Goal: Task Accomplishment & Management: Complete application form

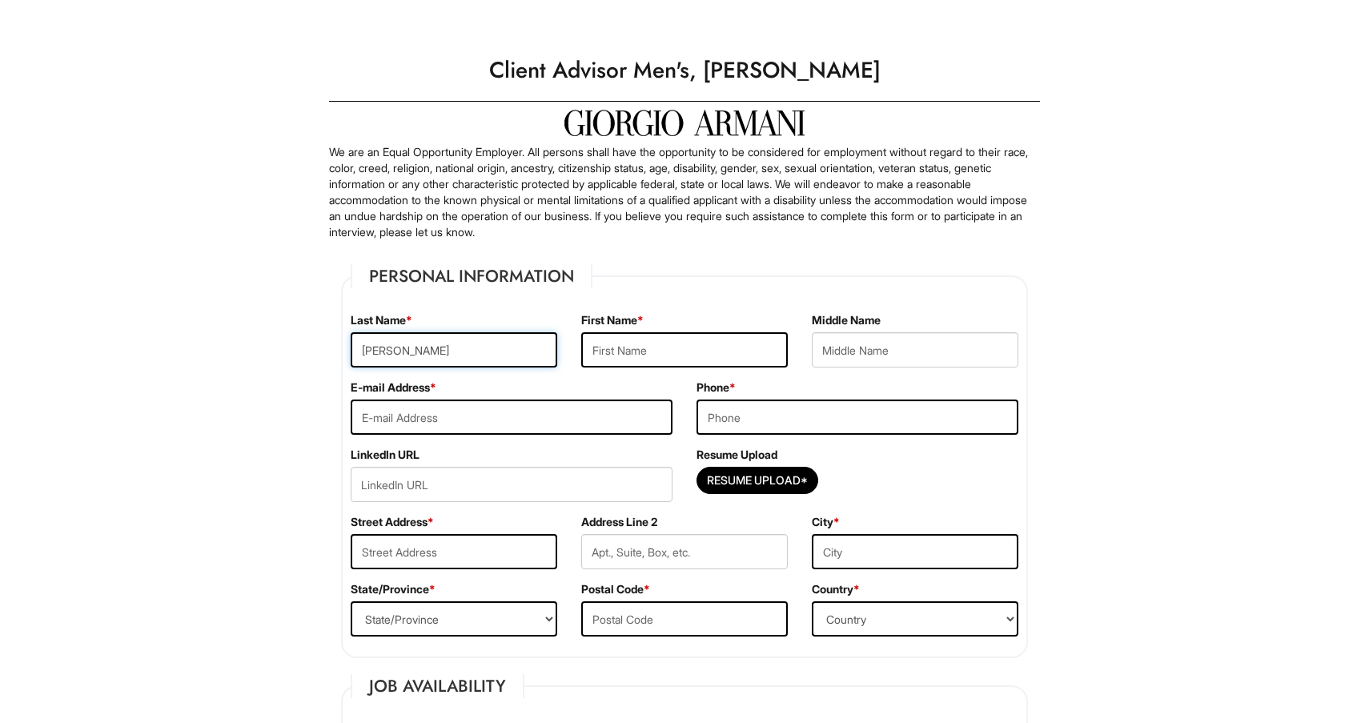
type input "[PERSON_NAME]"
type input "Luke"
type input "286lrn@gmail.com"
type input "4133350255"
click at [770, 476] on input "Resume Upload*" at bounding box center [757, 480] width 120 height 26
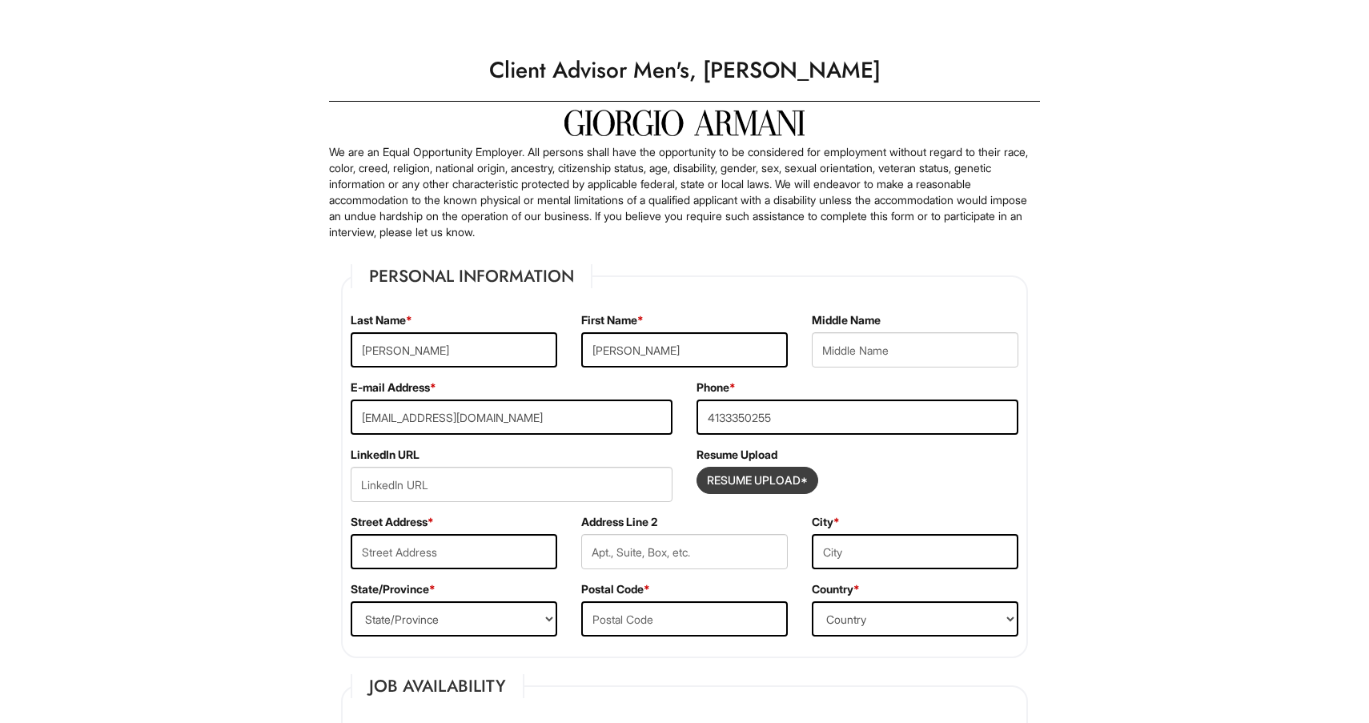
type input "C:\fakepath\ForwardThinkingProfessional.pdf"
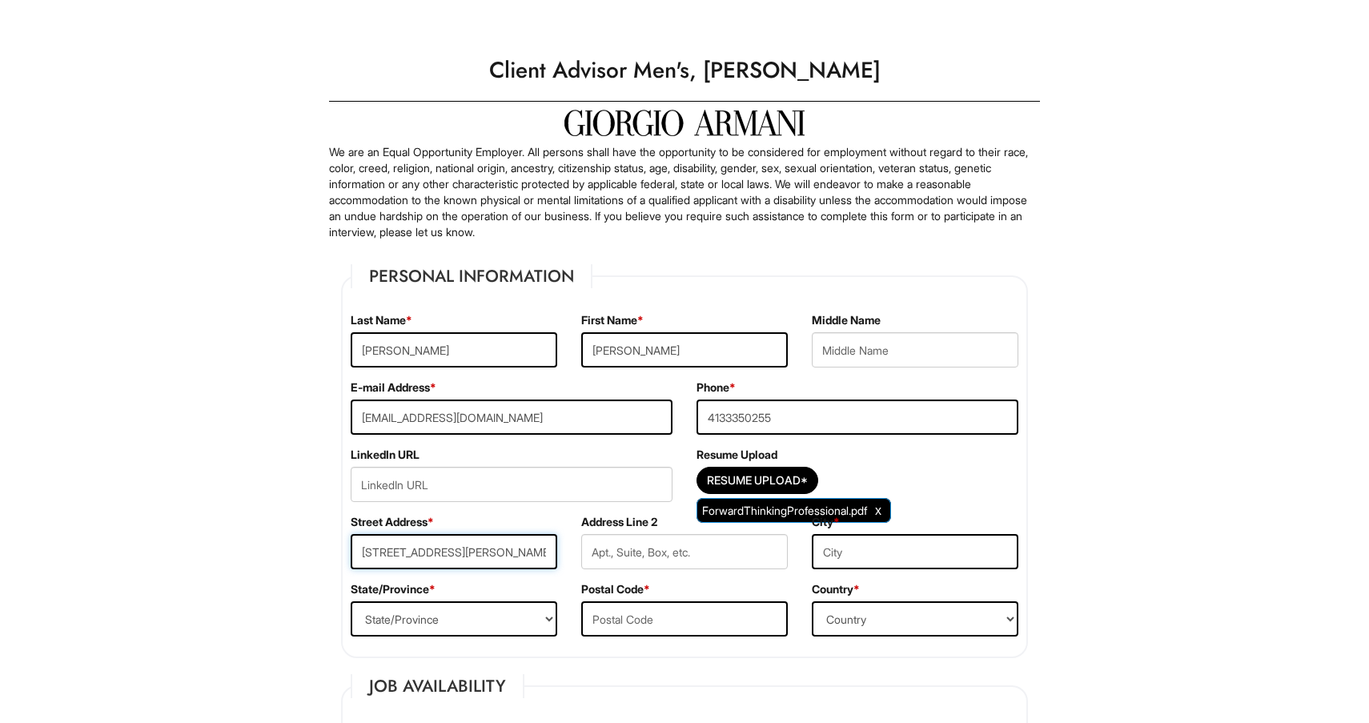
scroll to position [31, 0]
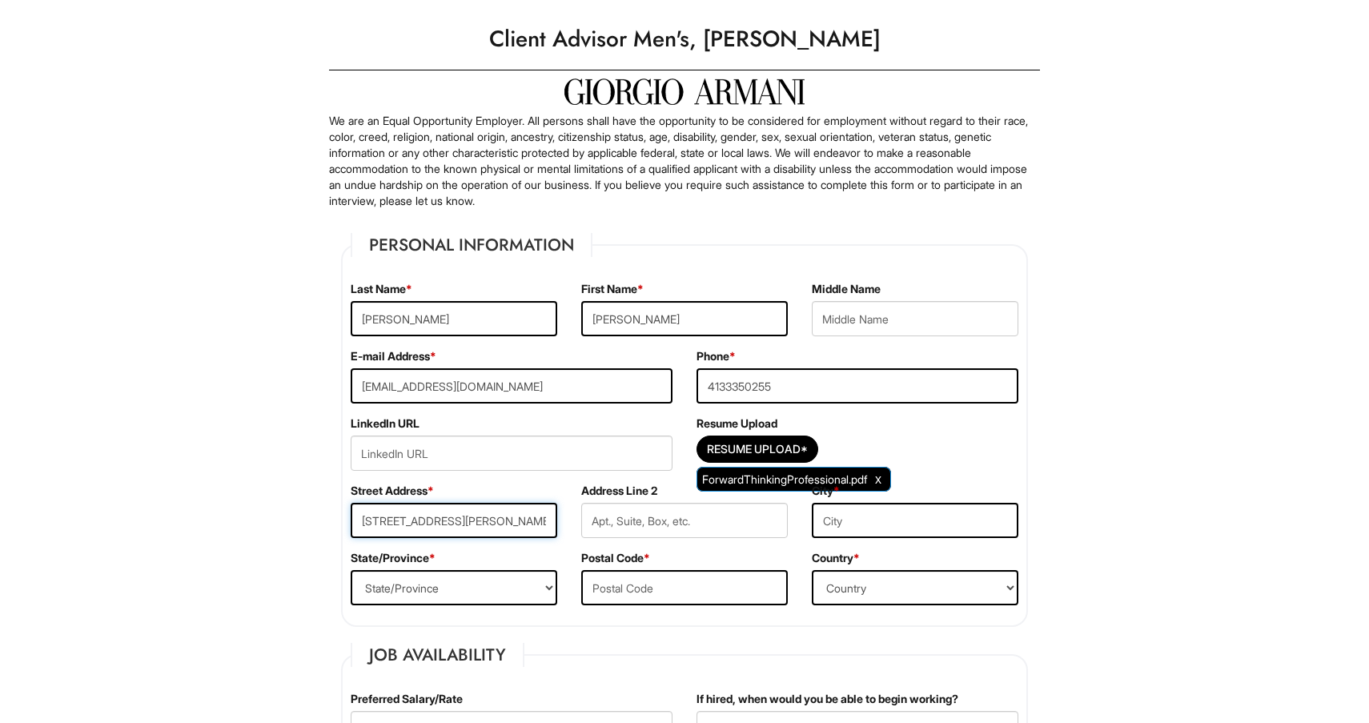
type input "210 Malcolm X Blvd"
type input "Apt 3"
type input "Brookyln"
select select "NY"
type input "11221"
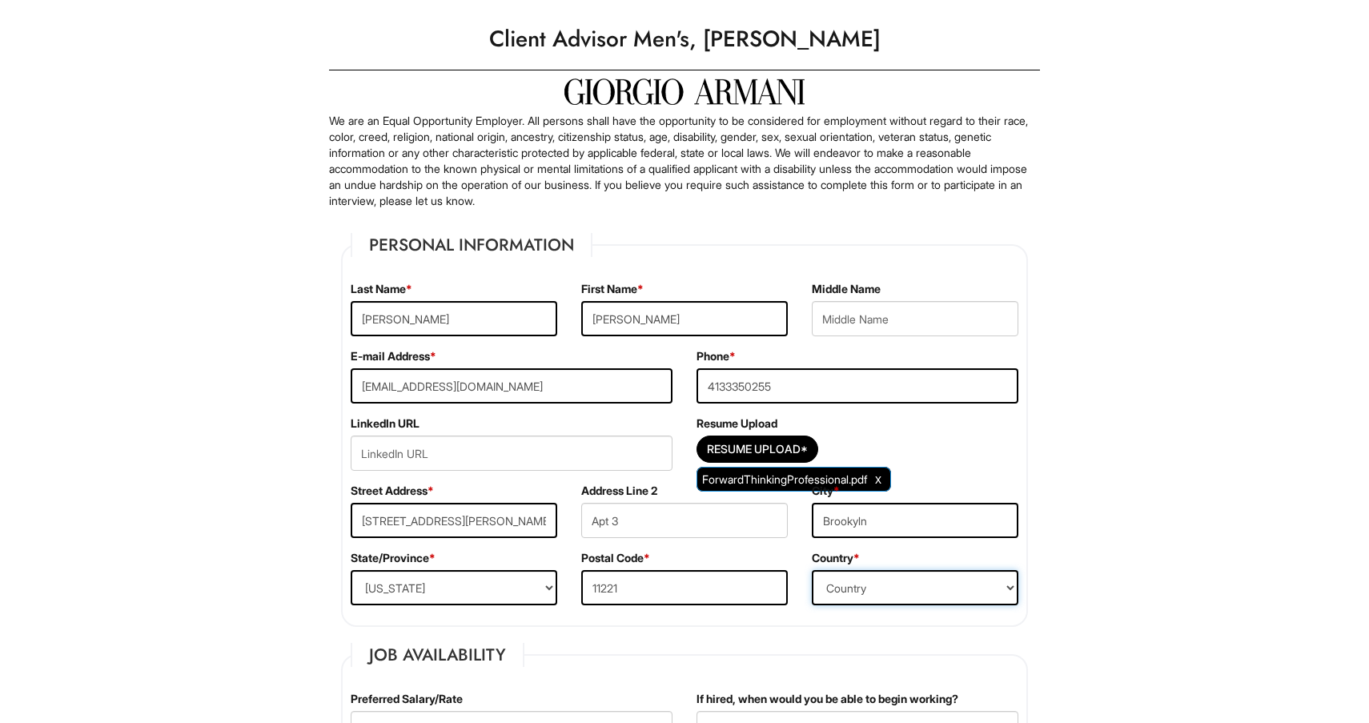
select select "United States of America"
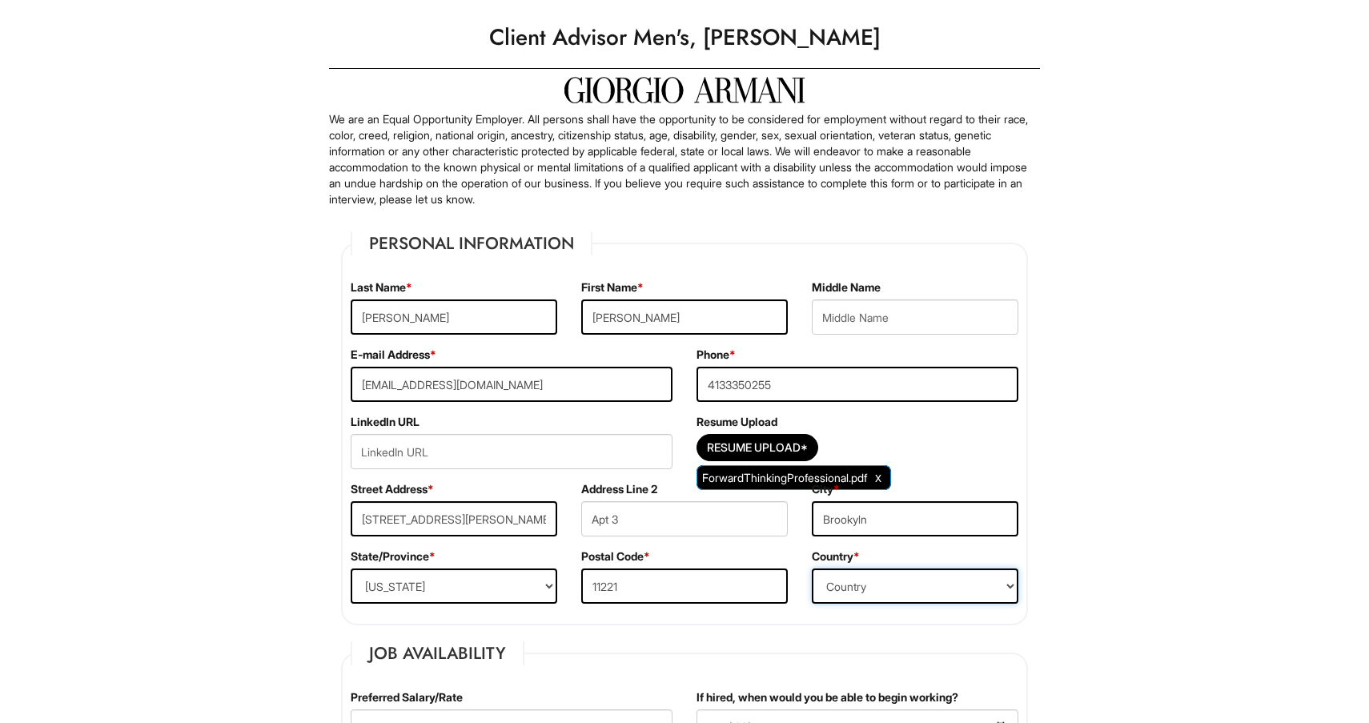
scroll to position [32, 0]
drag, startPoint x: 496, startPoint y: 37, endPoint x: 873, endPoint y: 47, distance: 377.2
click at [873, 47] on h1 "Client Advisor Men's, [PERSON_NAME]" at bounding box center [684, 38] width 727 height 45
copy h1 "Client Advisor Men's, [PERSON_NAME]"
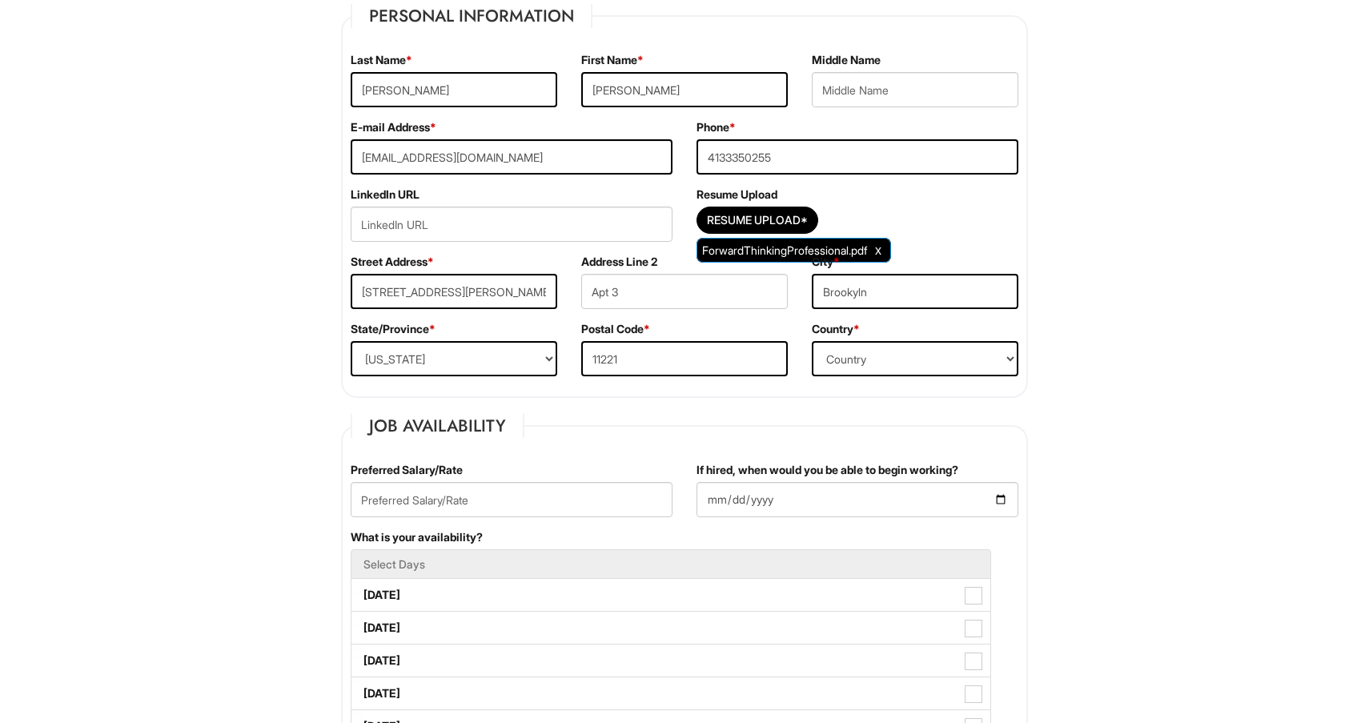
scroll to position [283, 0]
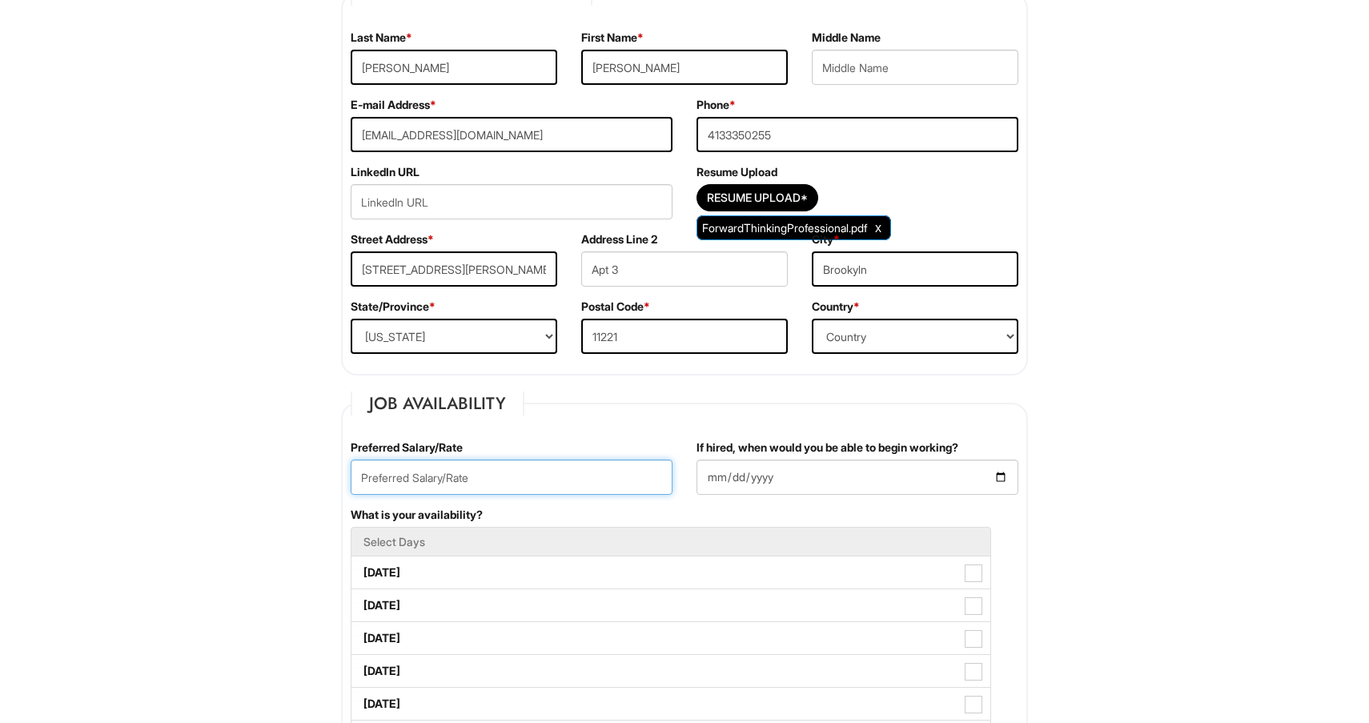
click at [443, 477] on input "text" at bounding box center [512, 476] width 322 height 35
type input "$22/hour"
click at [801, 479] on input "If hired, when would you be able to begin working?" at bounding box center [857, 476] width 322 height 35
type input "2025-08-20"
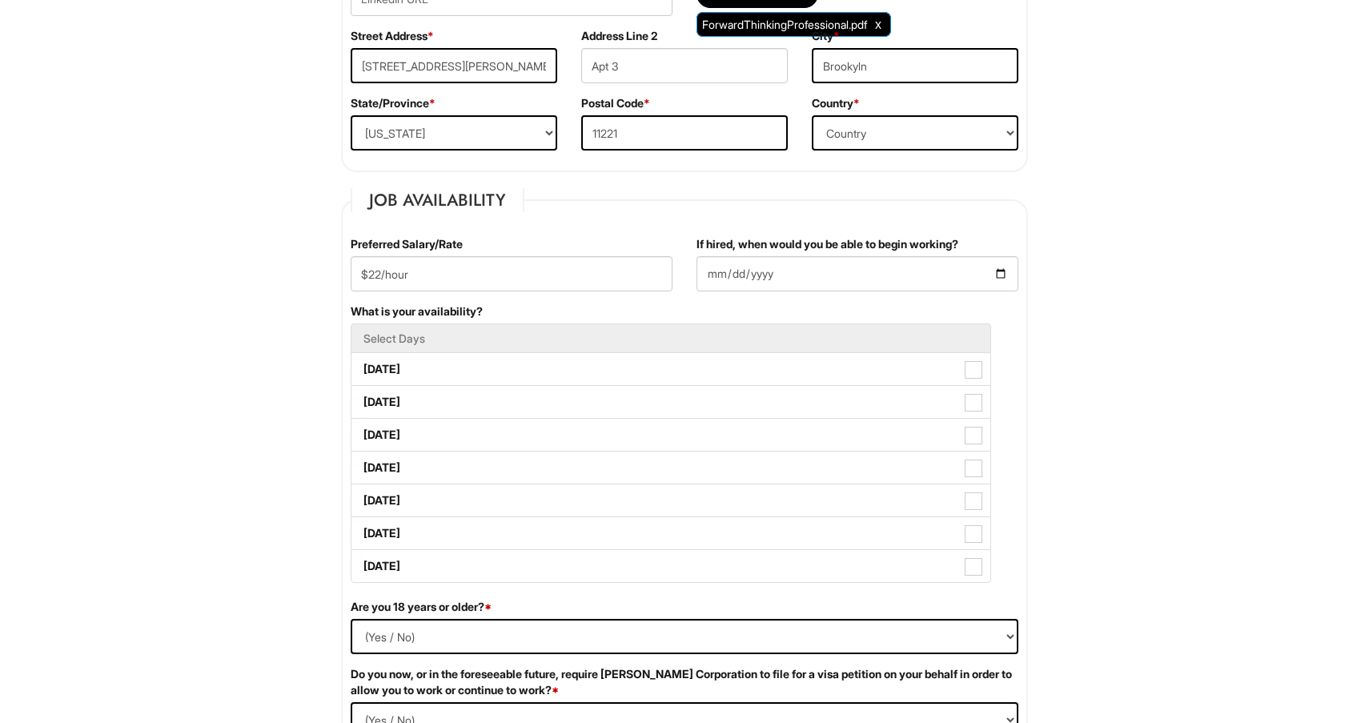
scroll to position [488, 0]
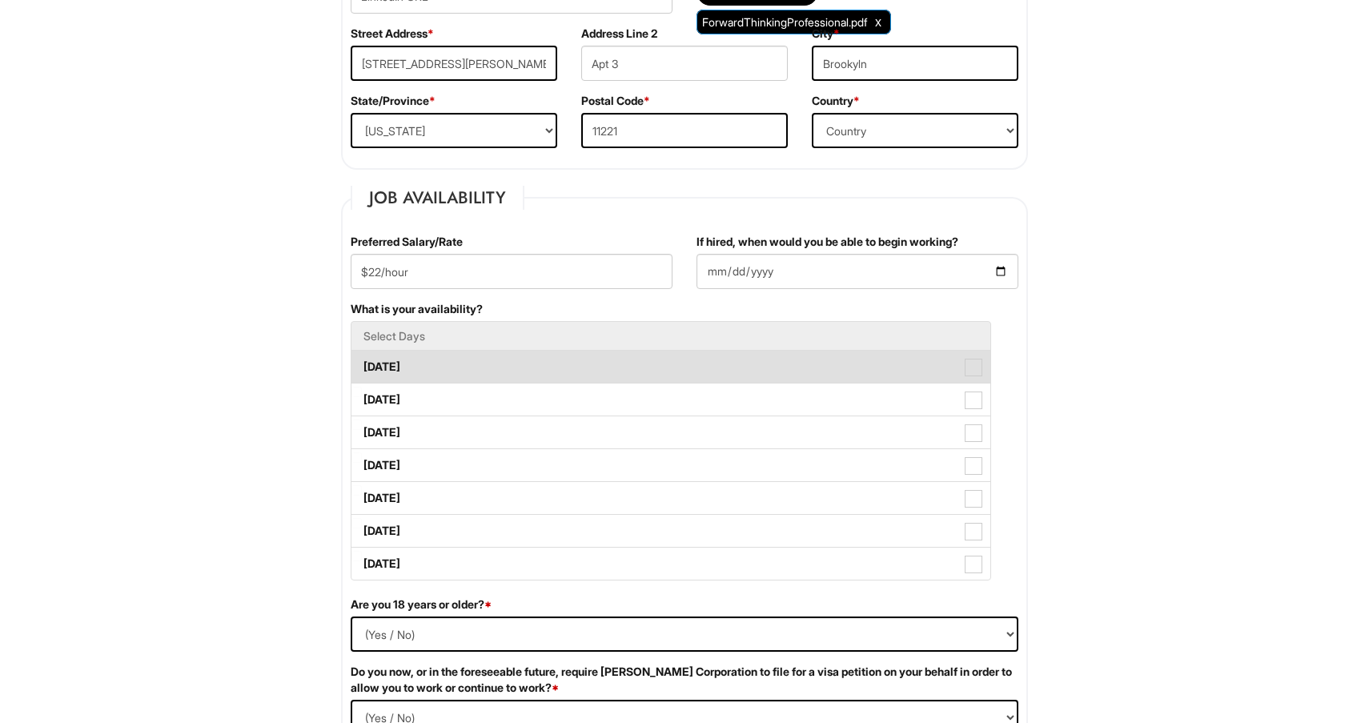
click at [440, 363] on label "Monday" at bounding box center [670, 367] width 639 height 32
click at [362, 363] on Available_Monday "Monday" at bounding box center [356, 359] width 10 height 10
checkbox Available_Monday "true"
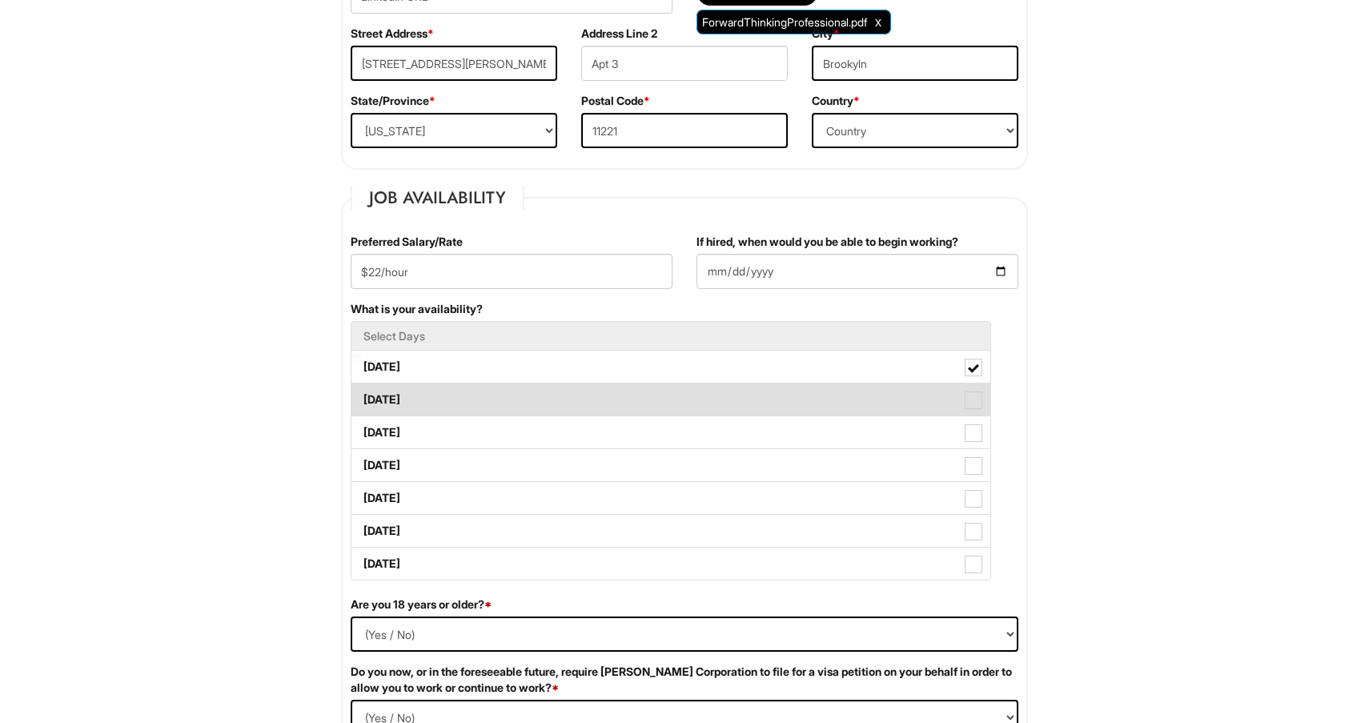
click at [458, 393] on label "Tuesday" at bounding box center [670, 399] width 639 height 32
click at [362, 393] on Available_Tuesday "Tuesday" at bounding box center [356, 392] width 10 height 10
checkbox Available_Tuesday "true"
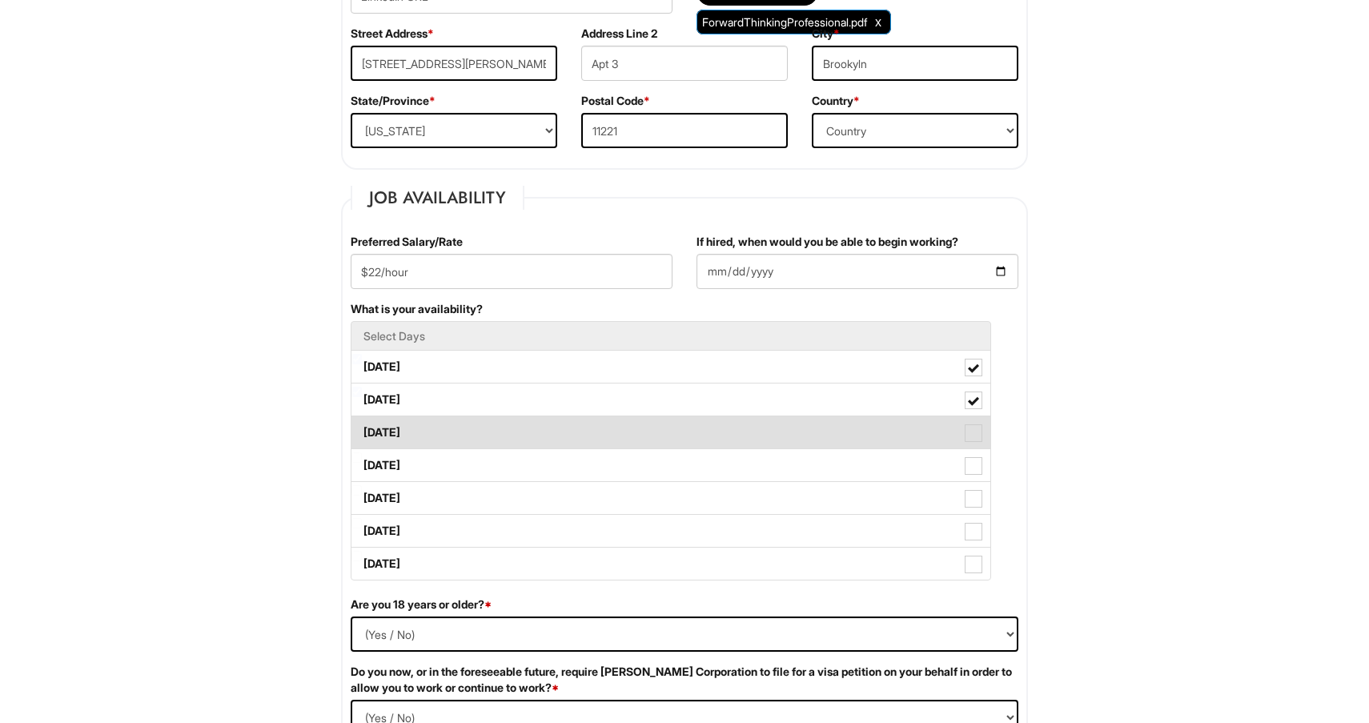
click at [459, 440] on label "Wednesday" at bounding box center [670, 432] width 639 height 32
click at [362, 430] on Available_Wednesday "Wednesday" at bounding box center [356, 424] width 10 height 10
checkbox Available_Wednesday "true"
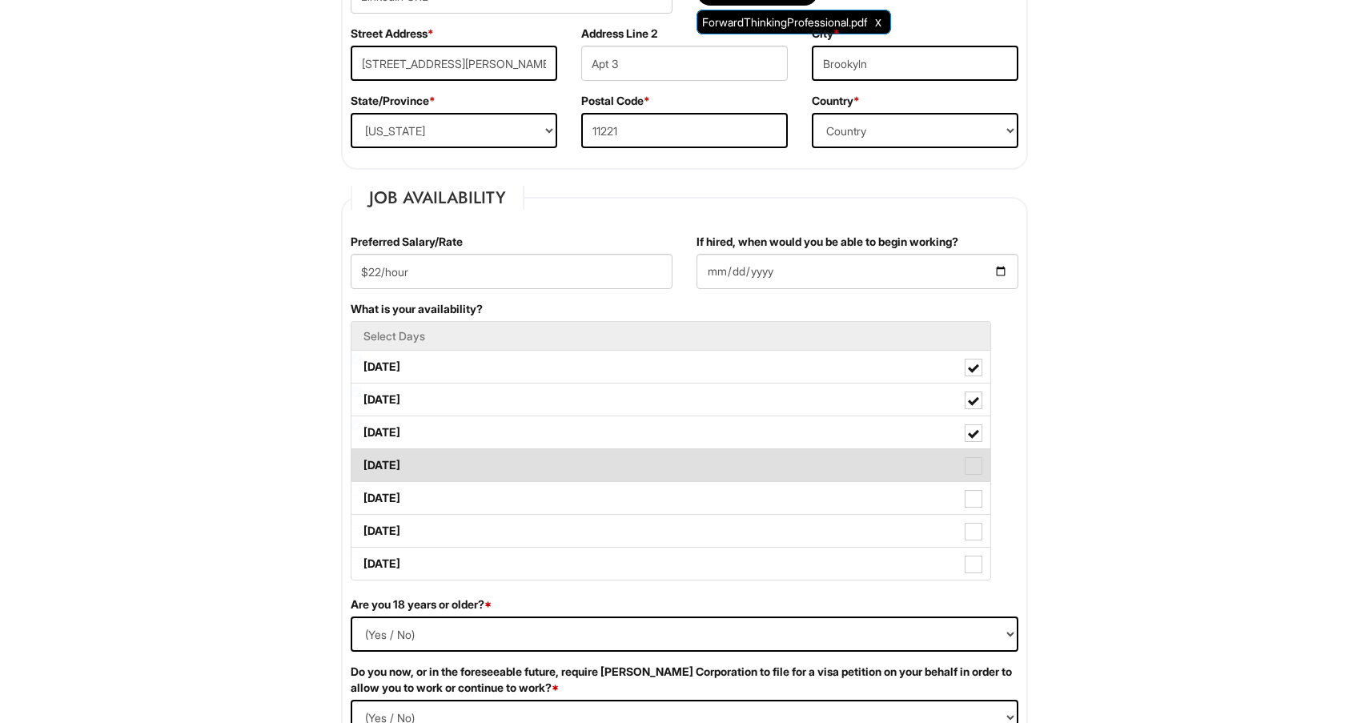
click at [464, 463] on label "Thursday" at bounding box center [670, 465] width 639 height 32
click at [362, 463] on Available_Thursday "Thursday" at bounding box center [356, 457] width 10 height 10
checkbox Available_Thursday "true"
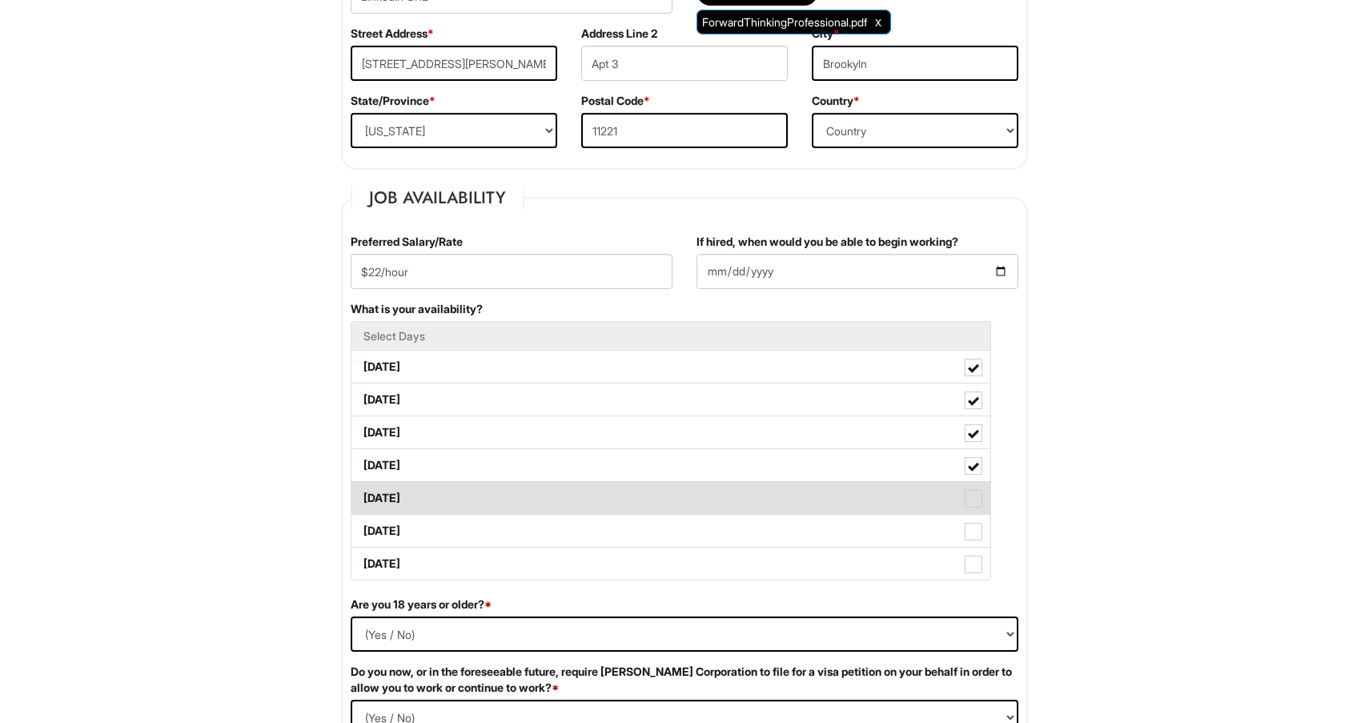
click at [473, 497] on label "Friday" at bounding box center [670, 498] width 639 height 32
click at [362, 496] on Available_Friday "Friday" at bounding box center [356, 490] width 10 height 10
checkbox Available_Friday "true"
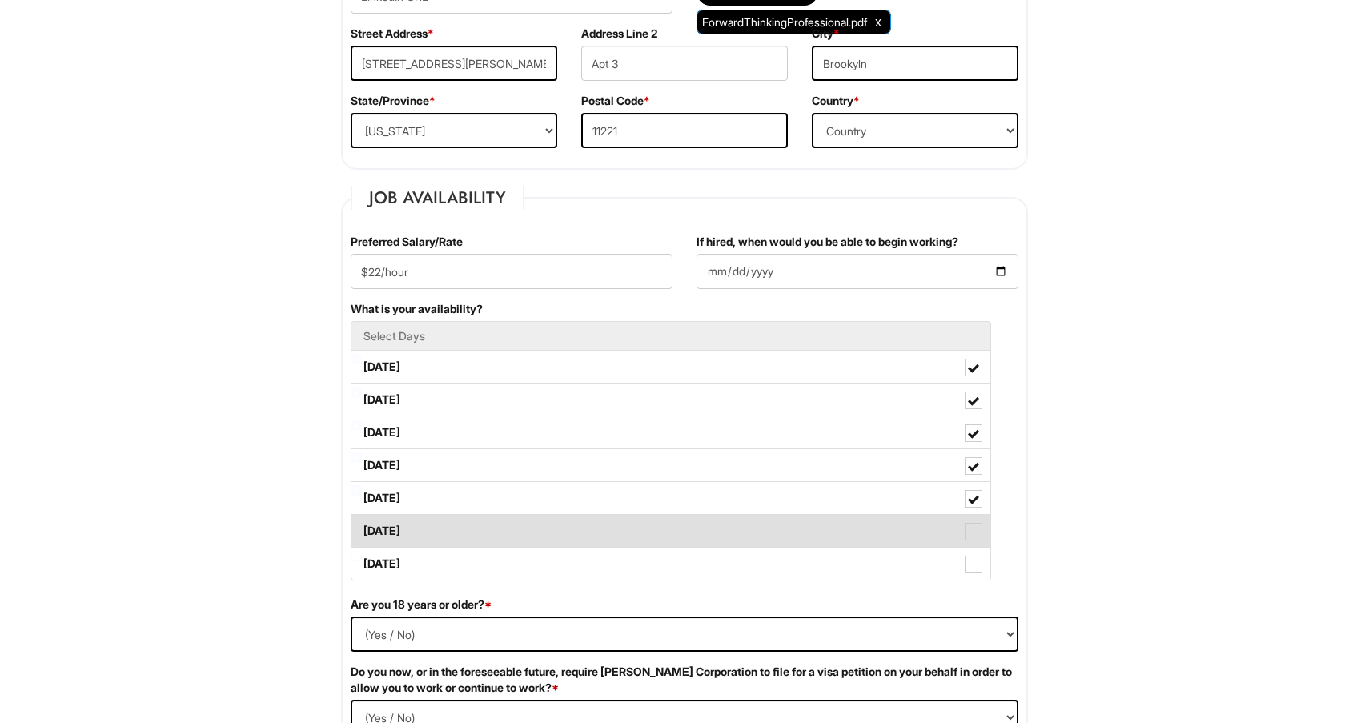
click at [476, 538] on label "Saturday" at bounding box center [670, 531] width 639 height 32
click at [362, 528] on Available_Saturday "Saturday" at bounding box center [356, 523] width 10 height 10
checkbox Available_Saturday "true"
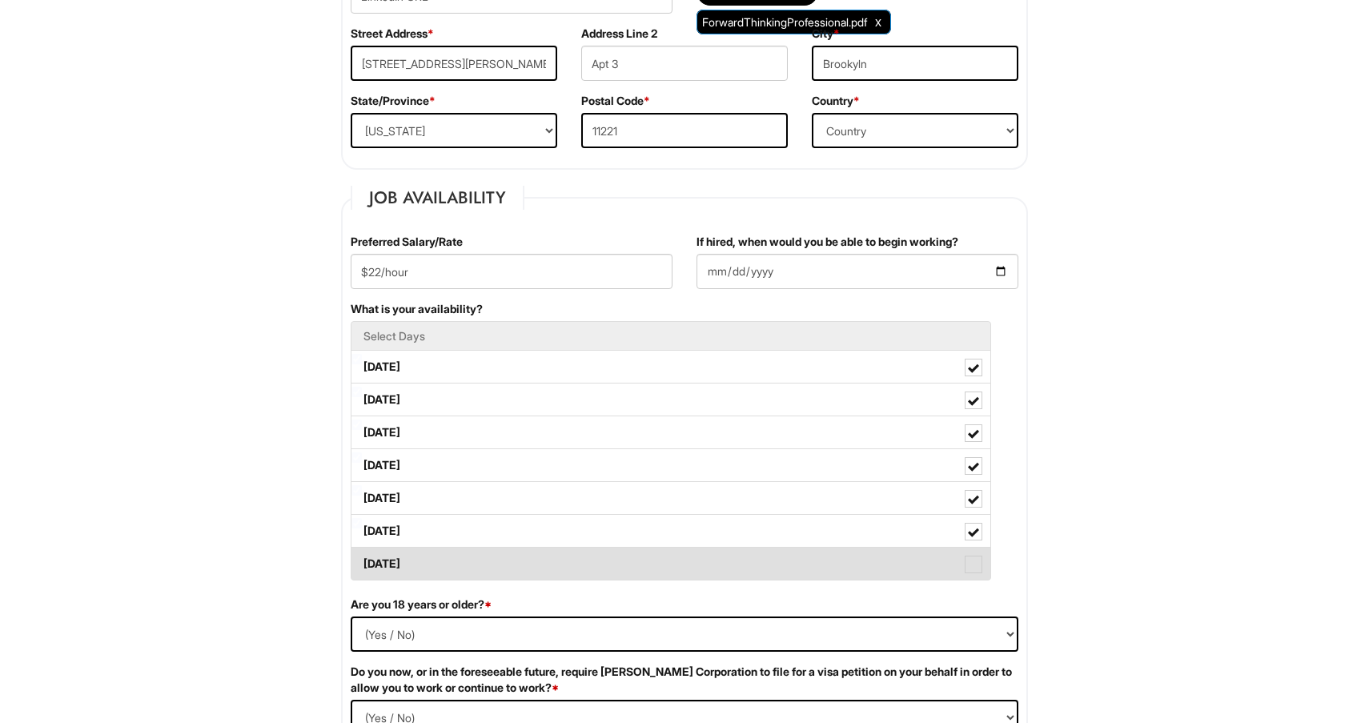
click at [484, 565] on label "Sunday" at bounding box center [670, 564] width 639 height 32
click at [362, 561] on Available_Sunday "Sunday" at bounding box center [356, 556] width 10 height 10
checkbox Available_Sunday "true"
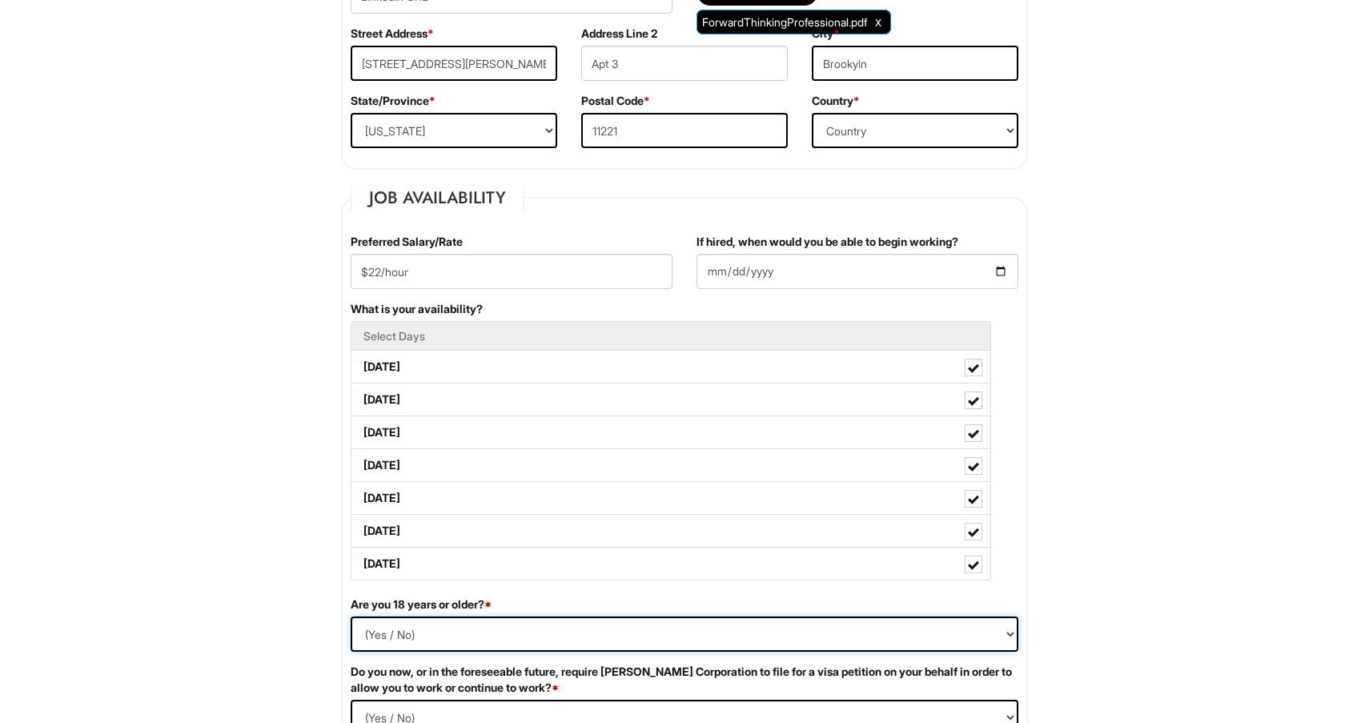
select select "Yes"
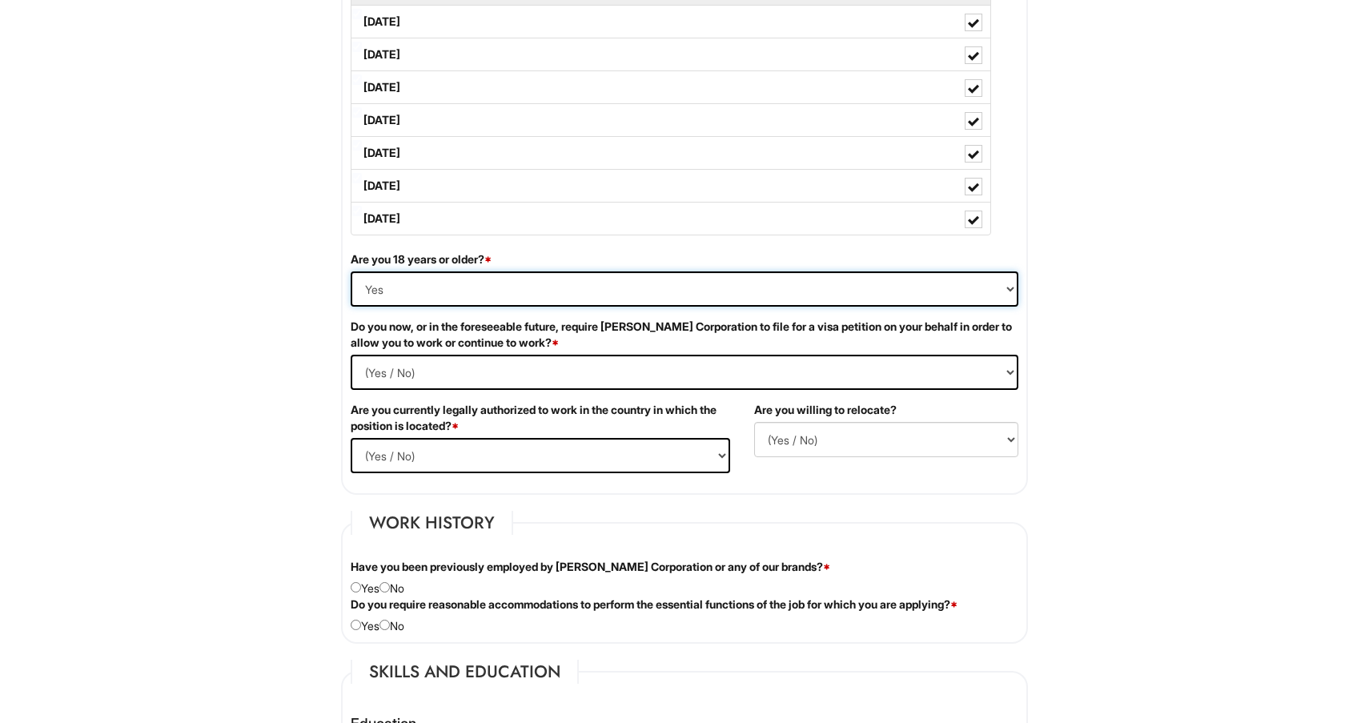
scroll to position [848, 0]
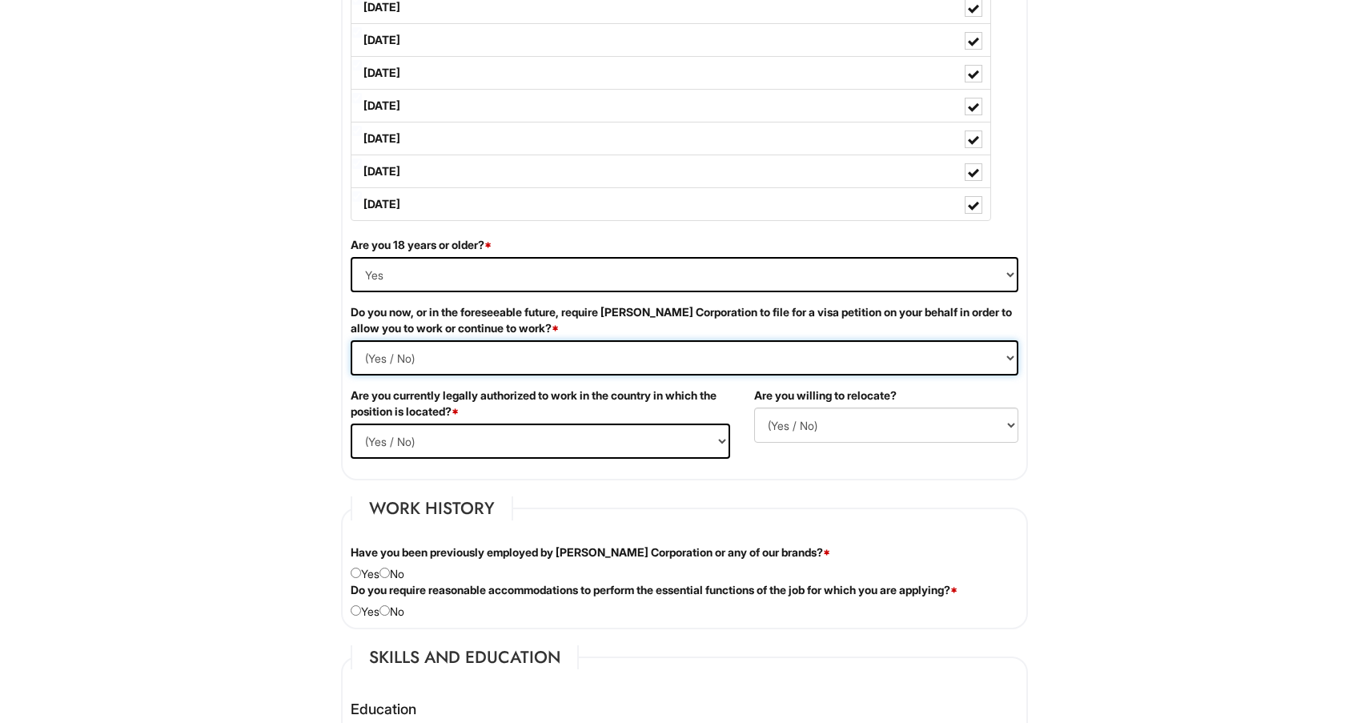
select Required "No"
select select "Yes"
select select "Y"
click at [390, 570] on input "radio" at bounding box center [384, 573] width 10 height 10
radio input "true"
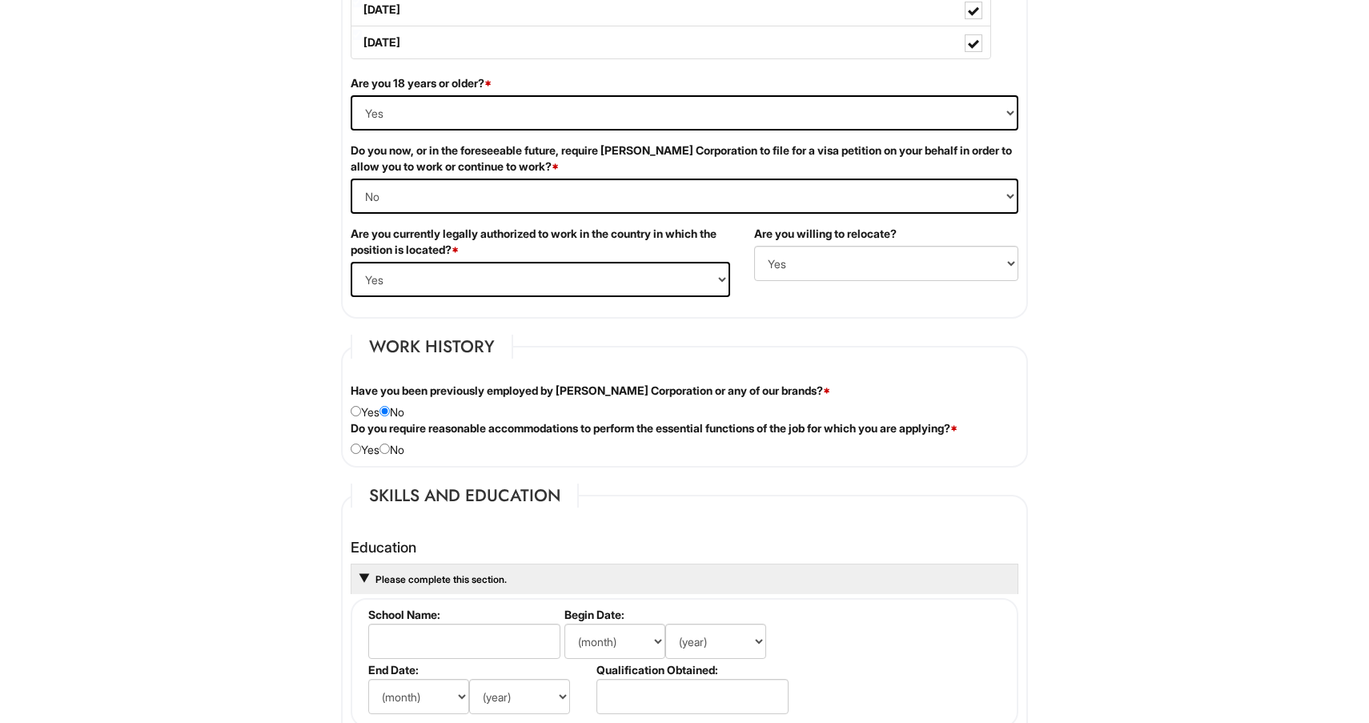
scroll to position [1012, 0]
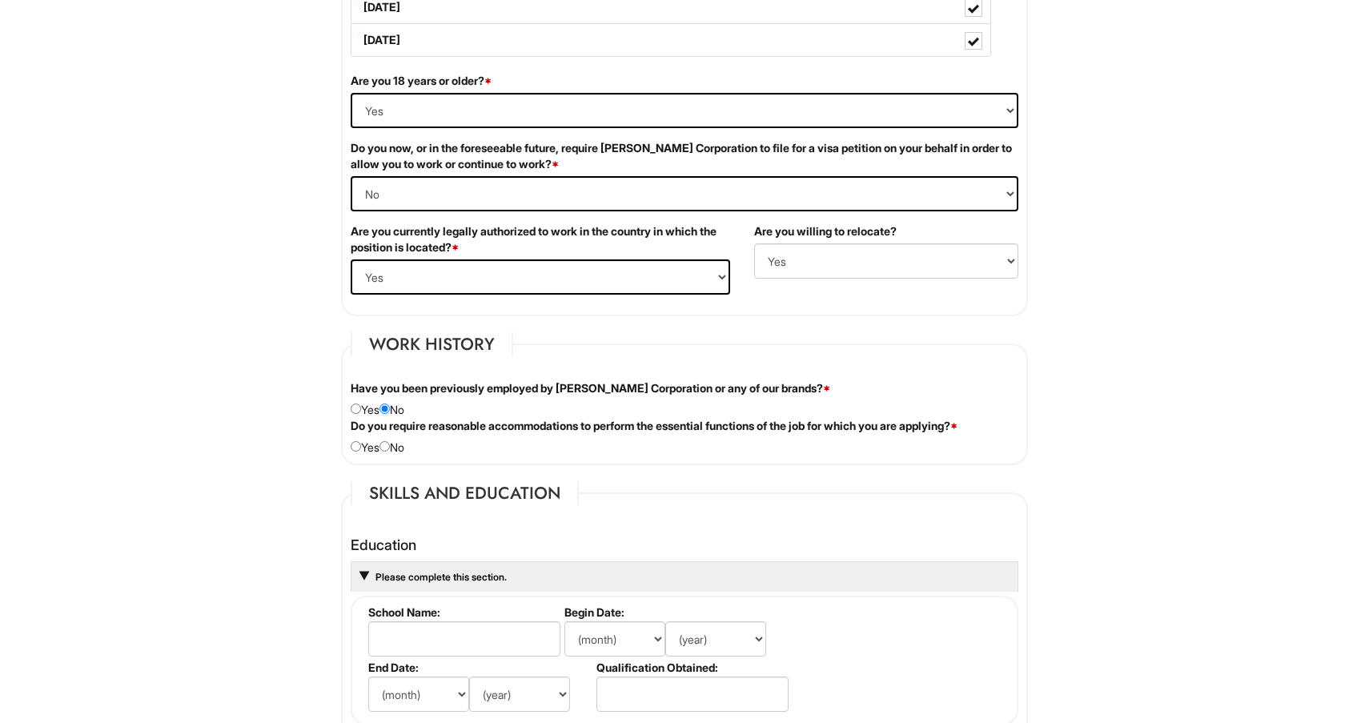
click at [390, 446] on input "radio" at bounding box center [384, 446] width 10 height 10
radio input "true"
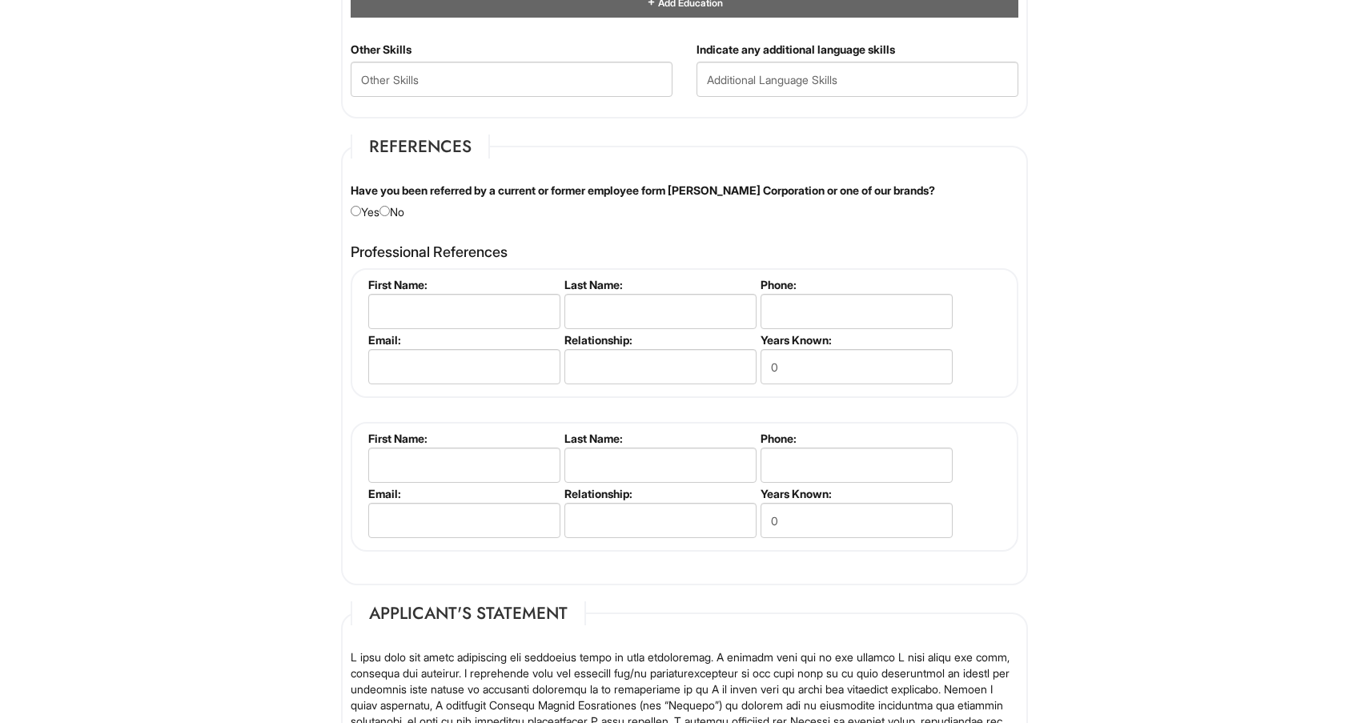
scroll to position [1773, 0]
click at [390, 207] on input "radio" at bounding box center [384, 211] width 10 height 10
radio input "true"
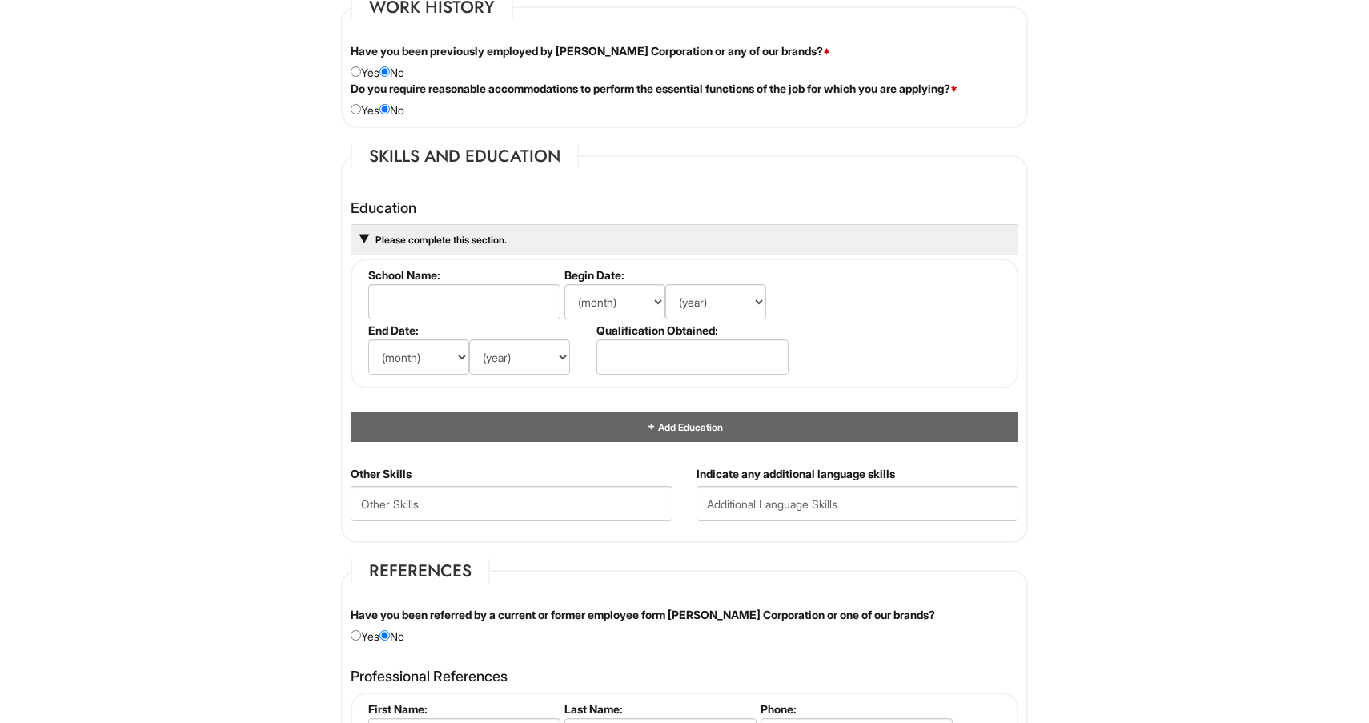
scroll to position [1349, 0]
type input "University of Rhode Island"
select select "9"
select select "2021"
select select "12"
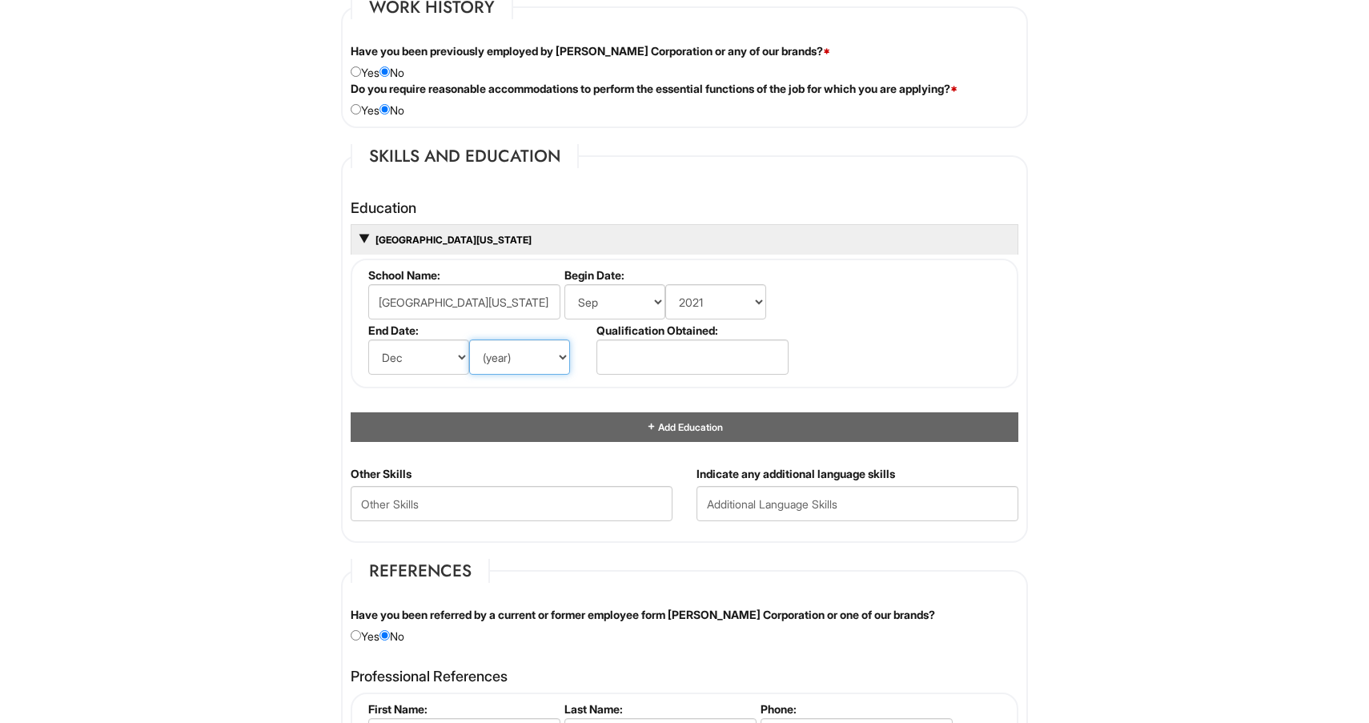
select select "2024"
click at [666, 352] on input "text" at bounding box center [692, 356] width 192 height 35
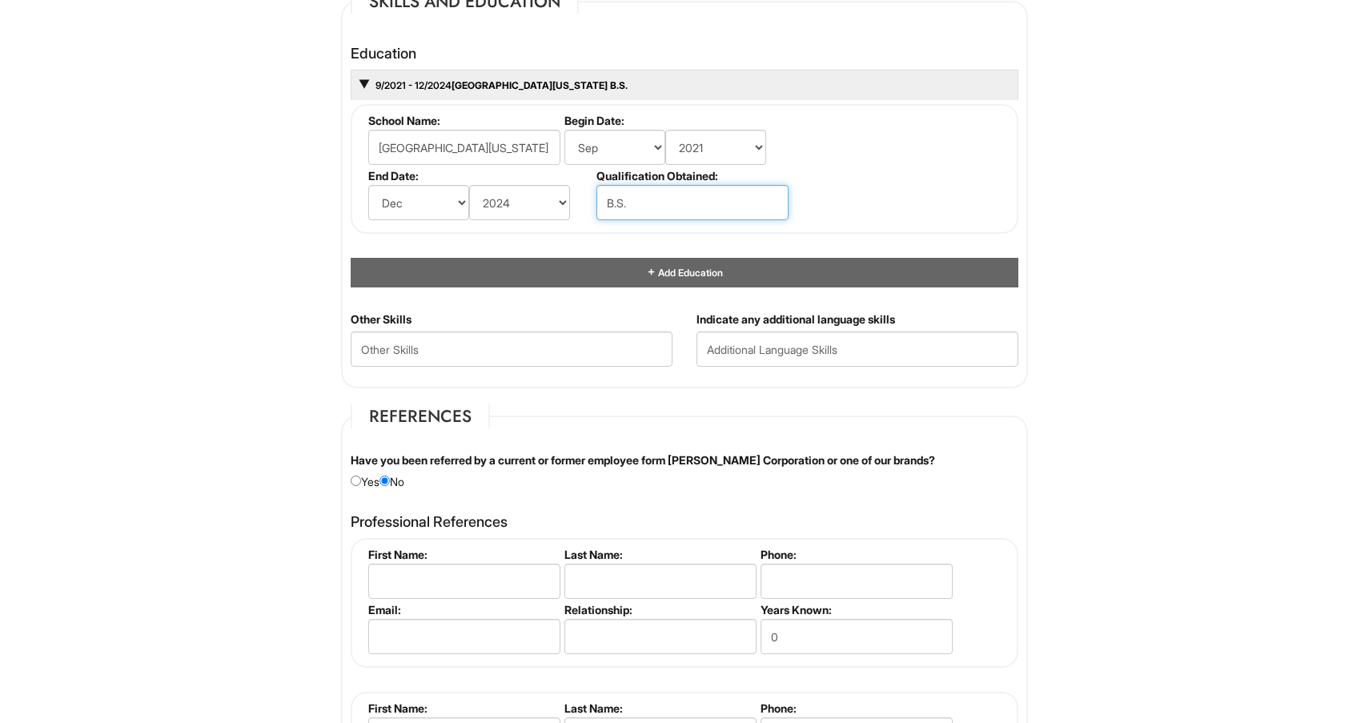
scroll to position [1502, 0]
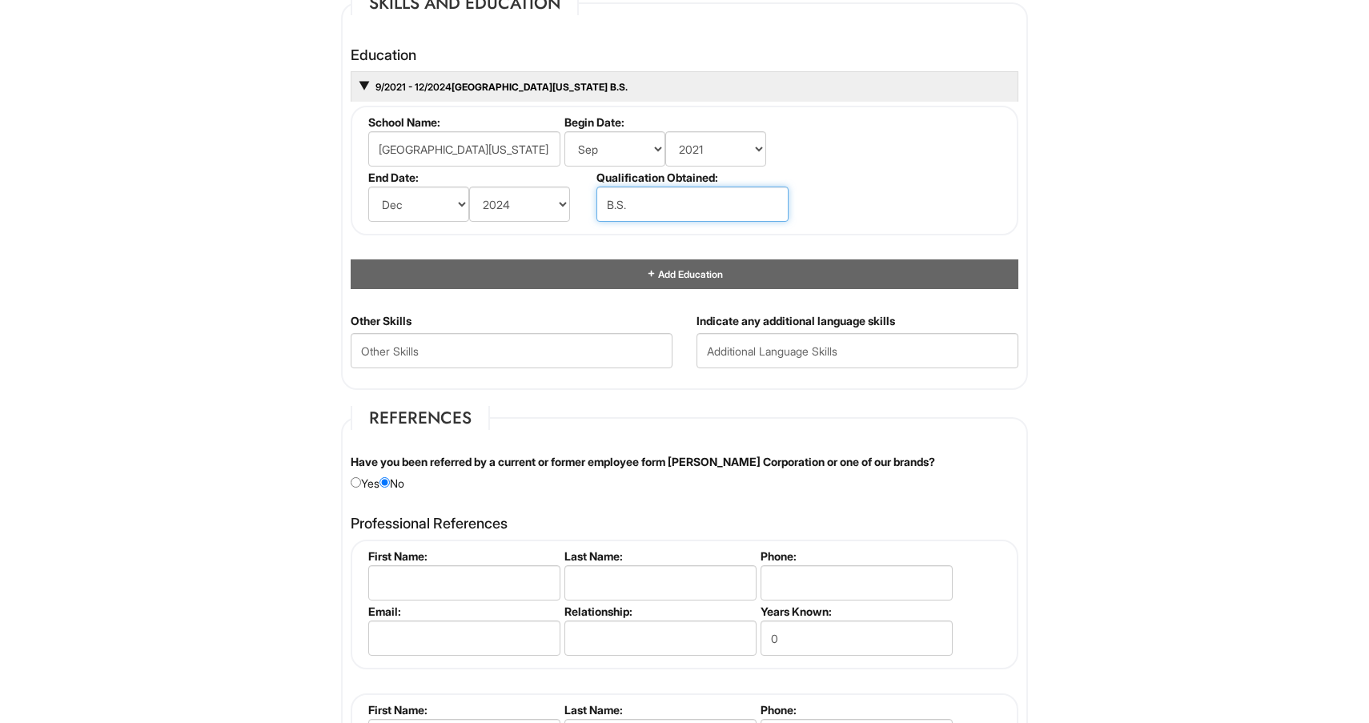
type input "B.S."
click at [480, 349] on Skills "text" at bounding box center [512, 350] width 322 height 35
type Skills "customer service"
click at [818, 349] on input "text" at bounding box center [857, 350] width 322 height 35
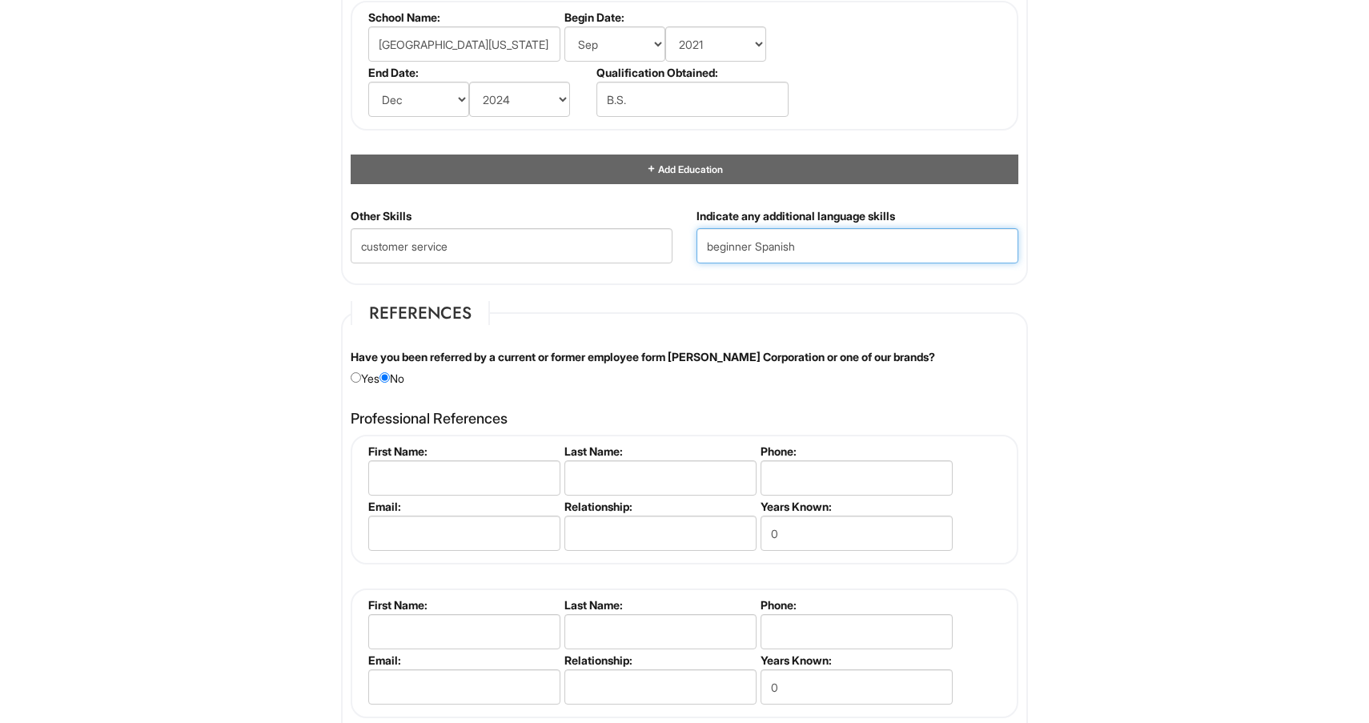
scroll to position [1631, 0]
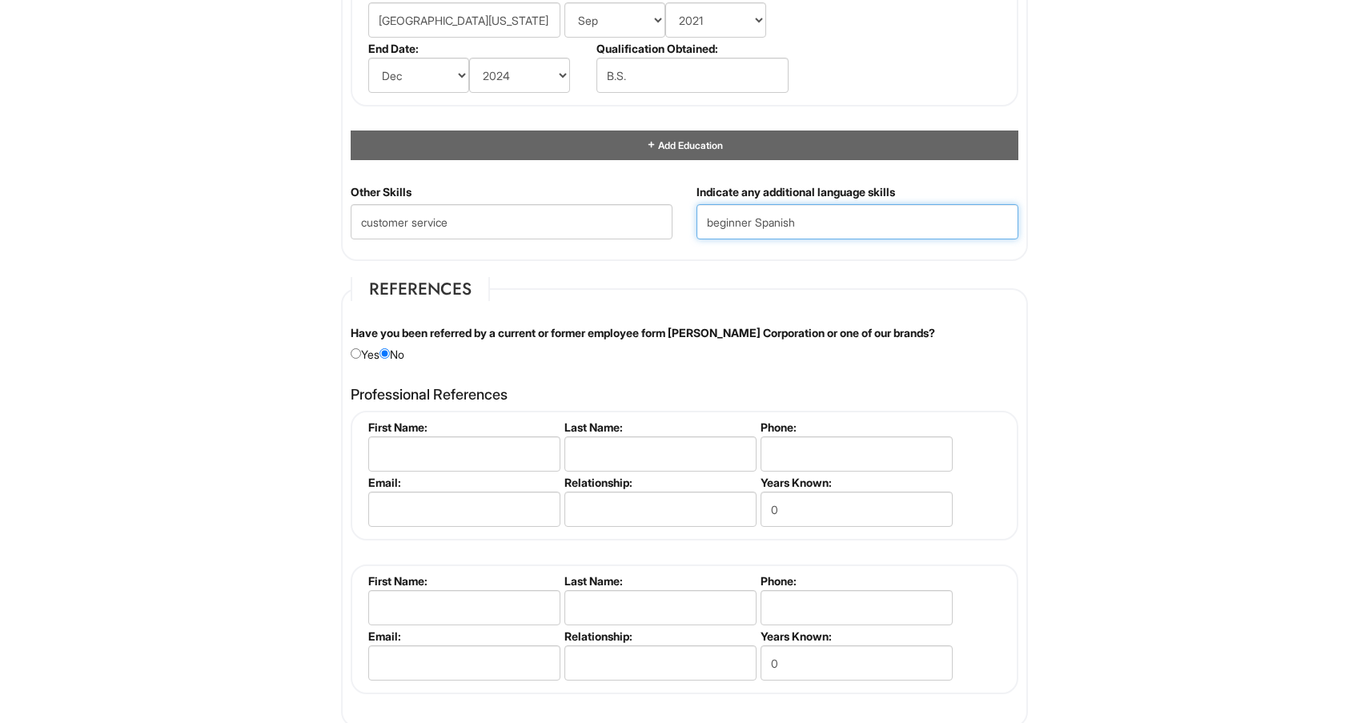
type input "beginner Spanish"
type input "Sherri"
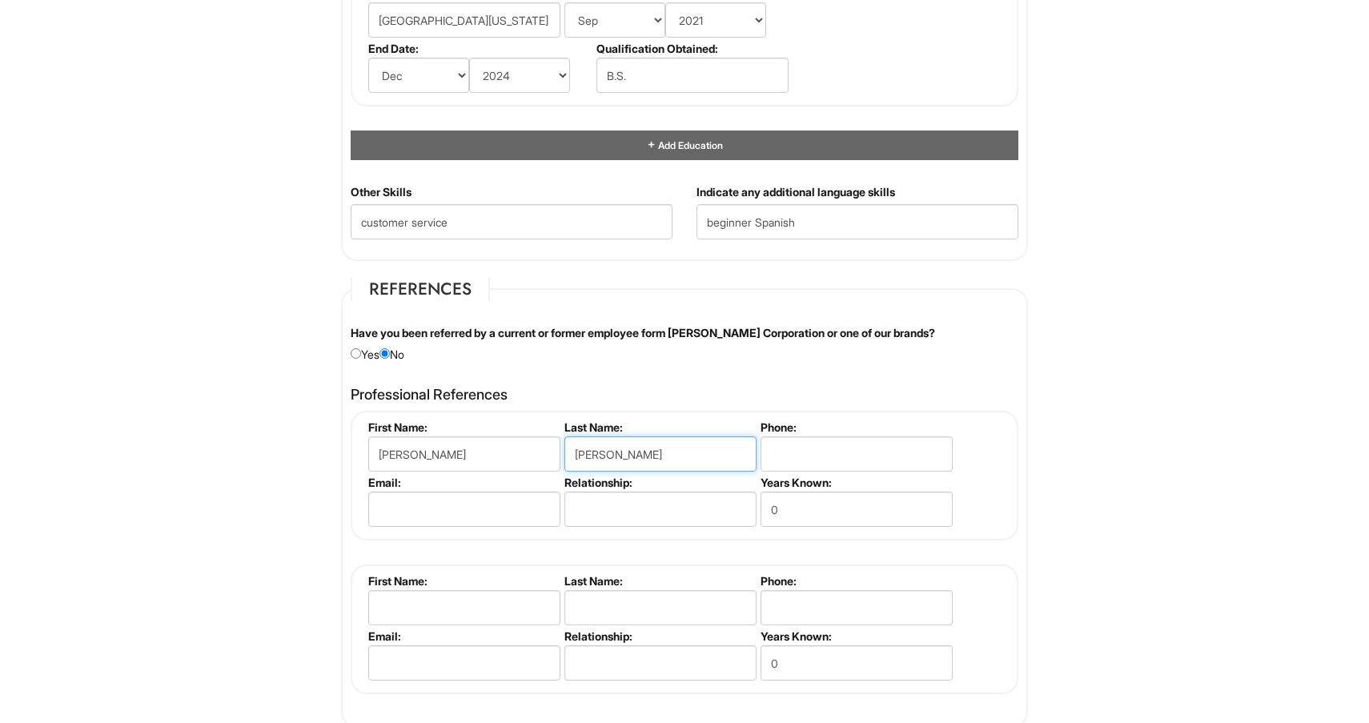
type input "Ehrenberg"
type input "4132314649"
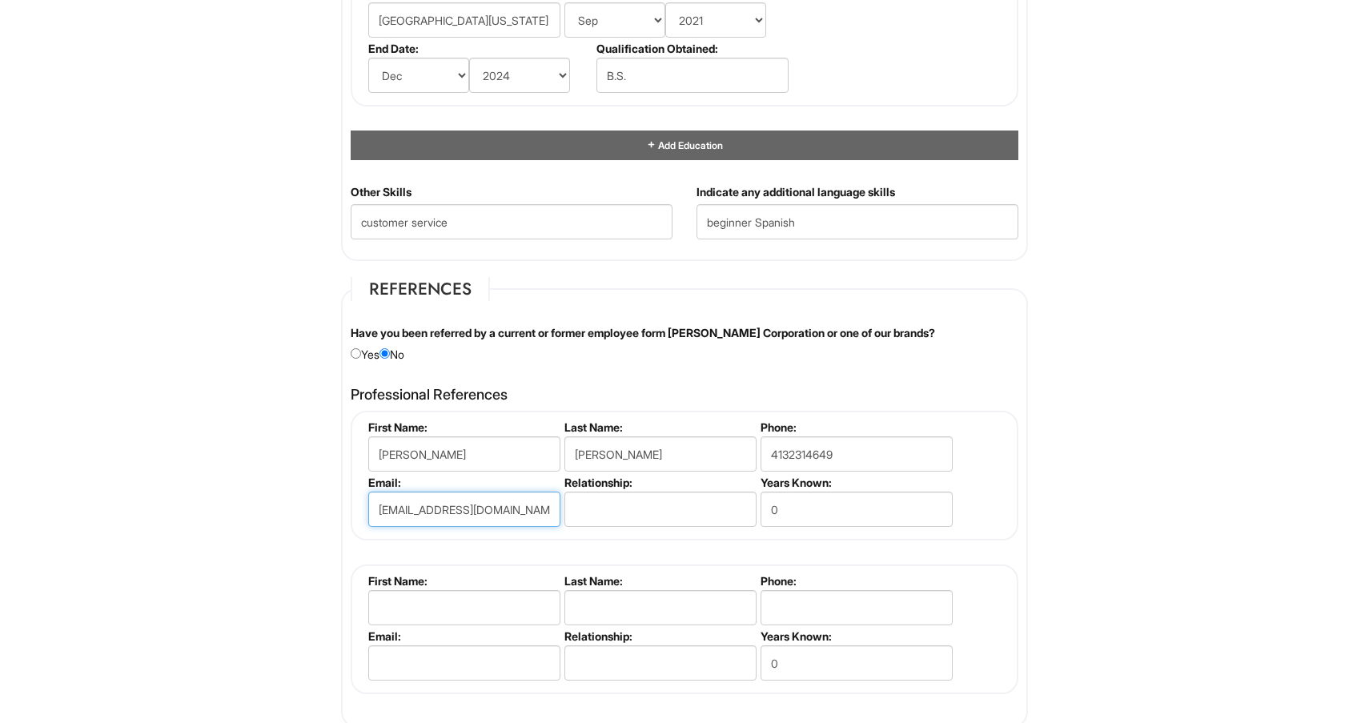
type input "ssehrenberg@gmail.com"
click at [633, 509] on input "text" at bounding box center [660, 509] width 192 height 35
type input "Former Manager"
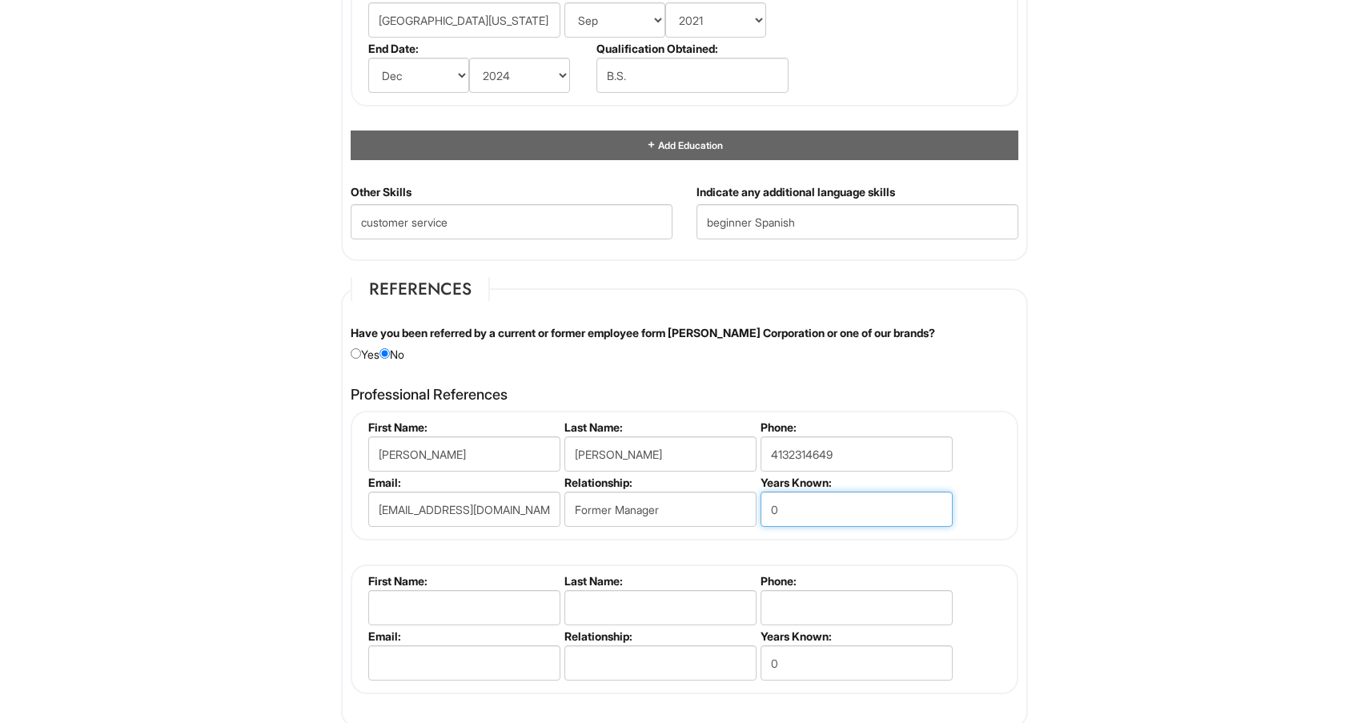
click at [824, 501] on input "0" at bounding box center [856, 509] width 192 height 35
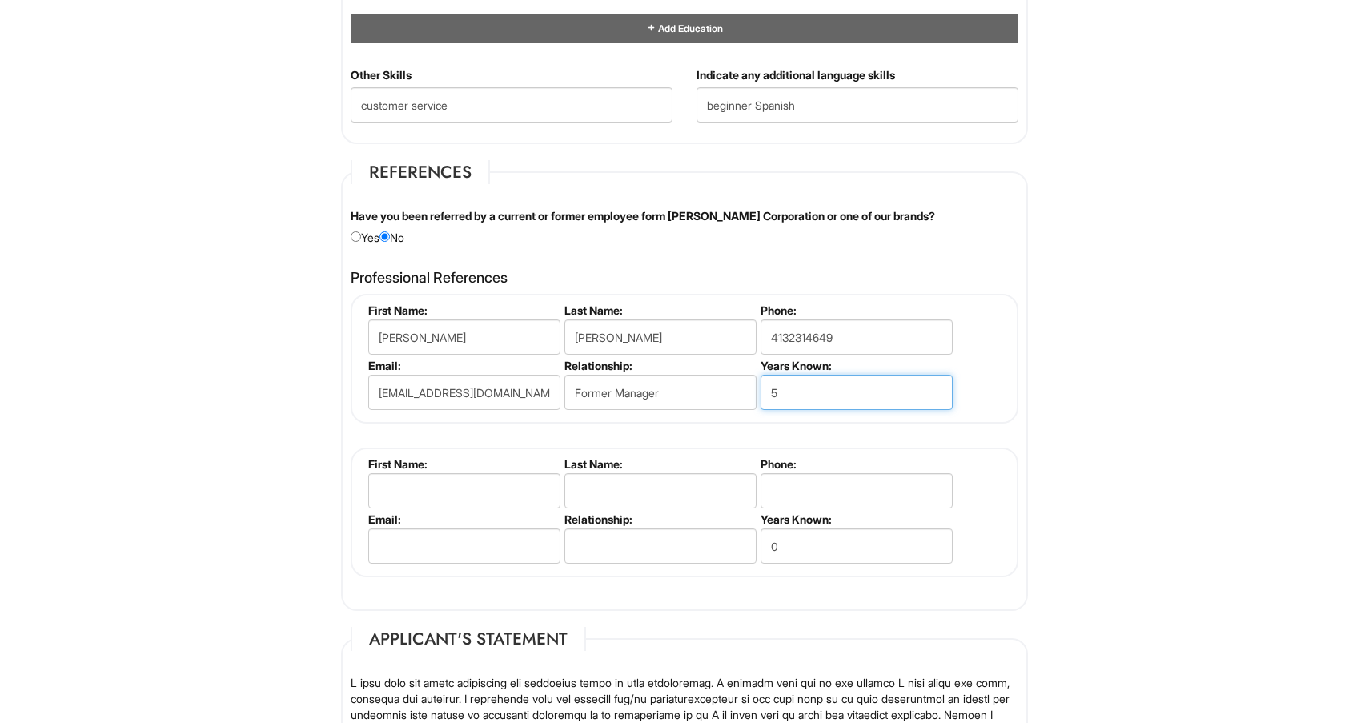
scroll to position [1748, 0]
type input "5"
type input "Brenda"
type input "Bouvier"
type input "4134787242"
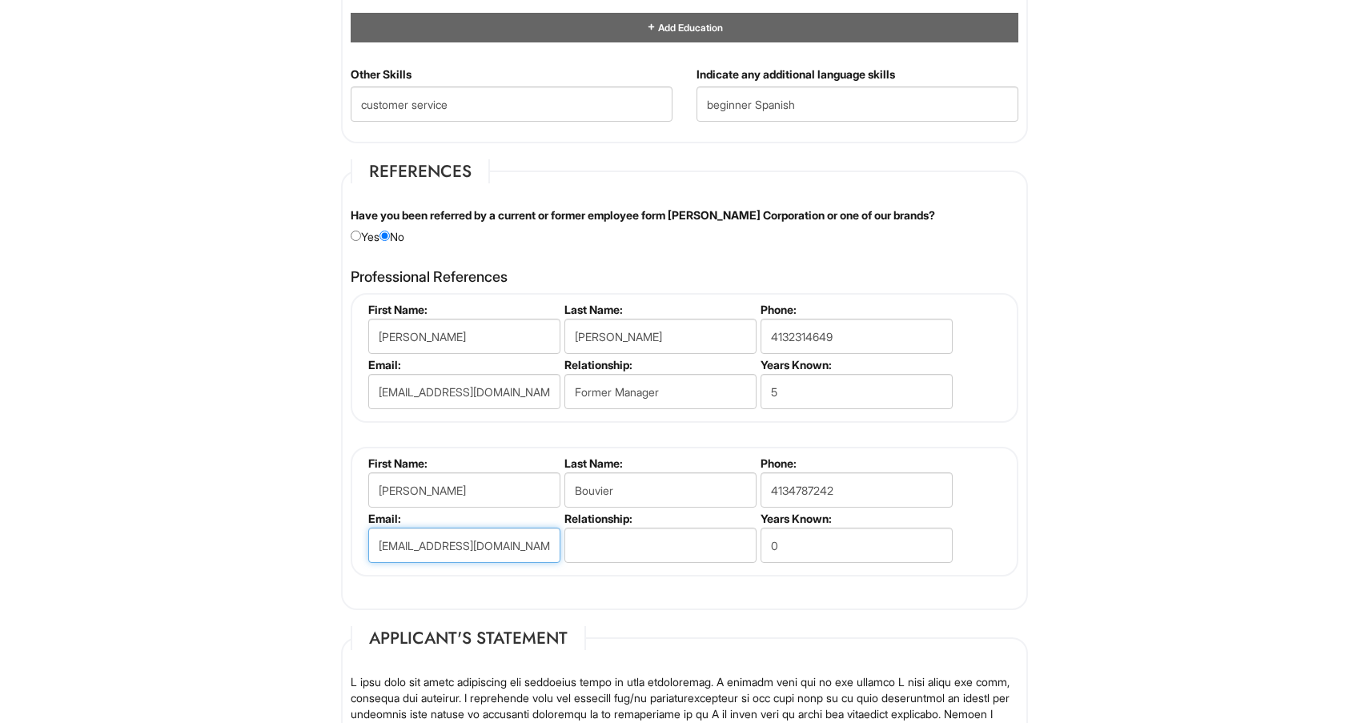
type input "brendabouvi@gmail.com"
click at [619, 540] on input "text" at bounding box center [660, 545] width 192 height 35
type input "Former Coworker"
click at [821, 536] on input "0" at bounding box center [856, 545] width 192 height 35
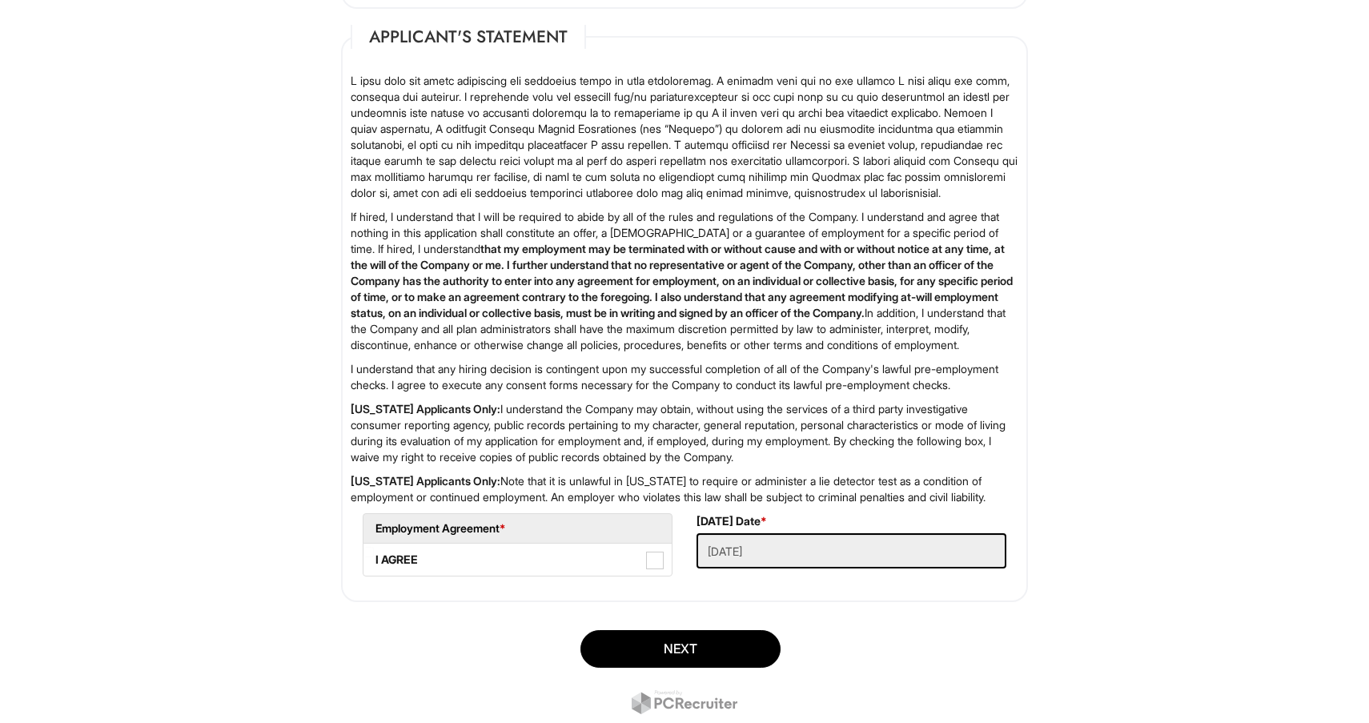
scroll to position [2351, 0]
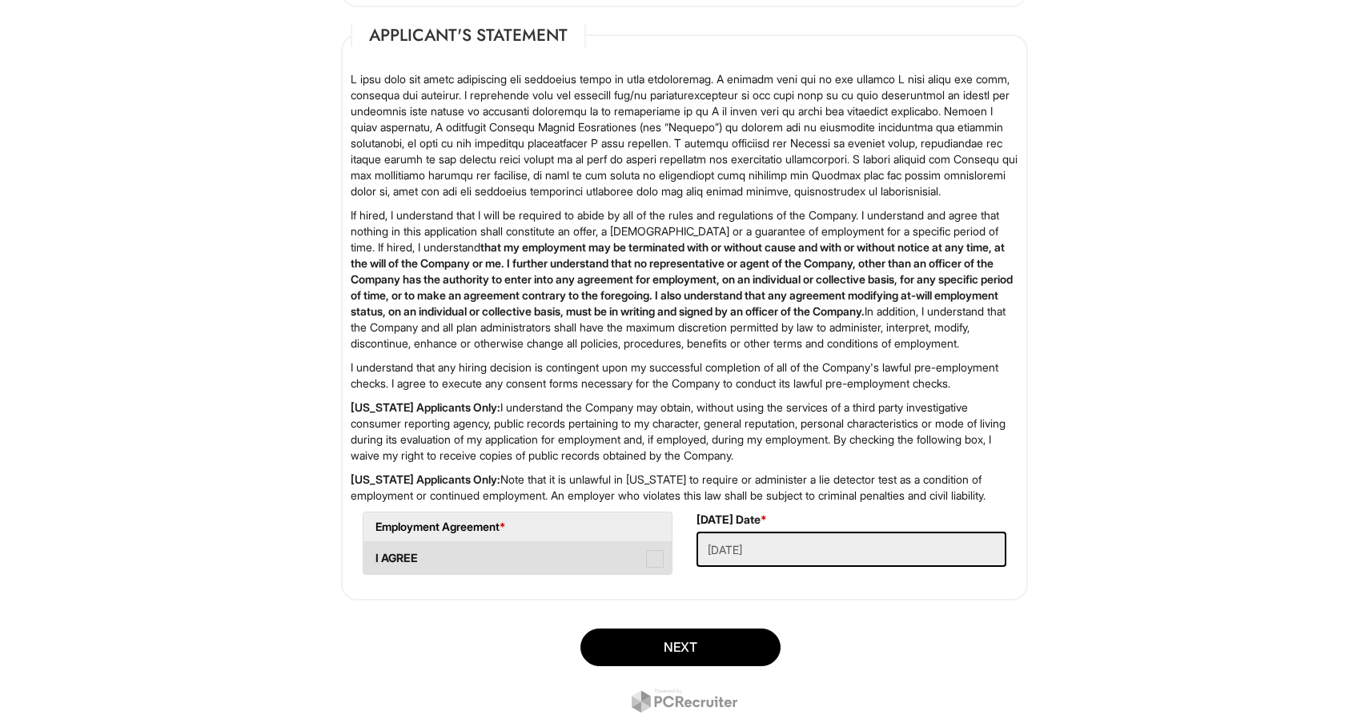
type input "6"
click at [653, 568] on span at bounding box center [655, 559] width 18 height 18
click at [374, 556] on AGREE "I AGREE" at bounding box center [368, 550] width 10 height 10
checkbox AGREE "true"
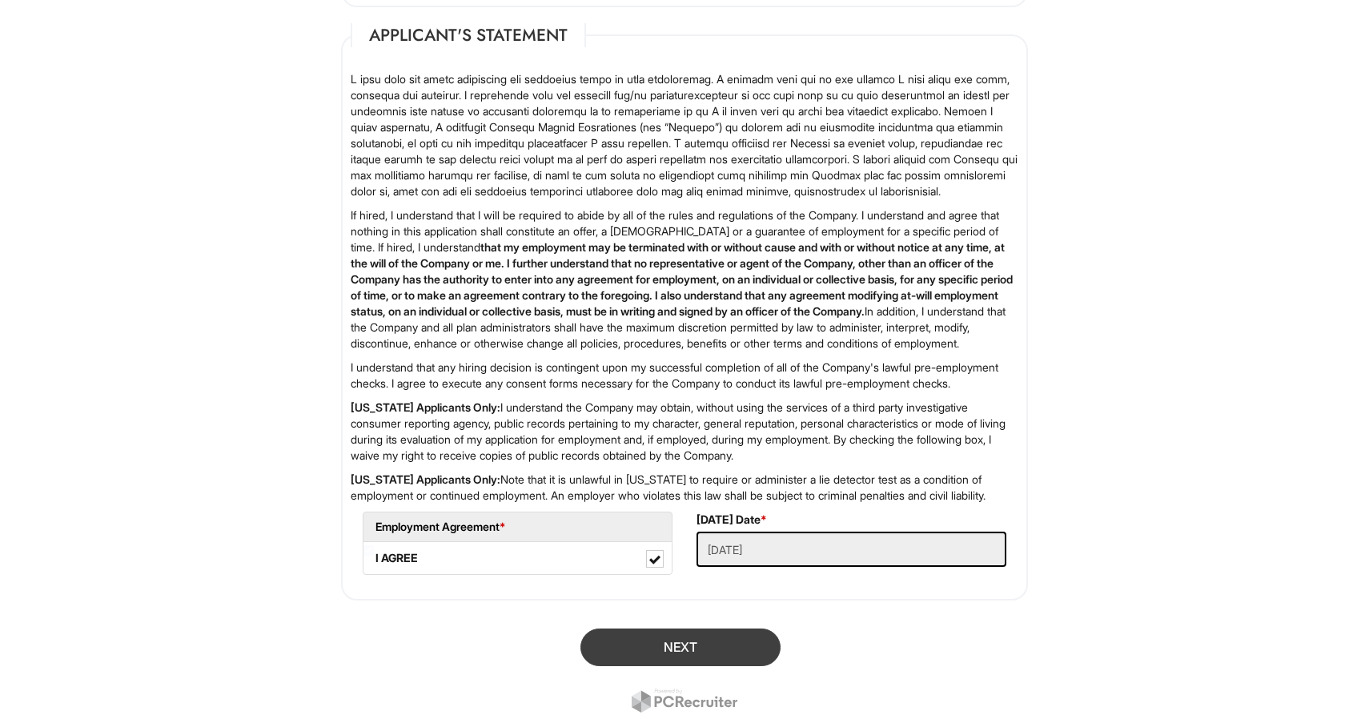
click at [672, 666] on button "Next" at bounding box center [680, 647] width 200 height 38
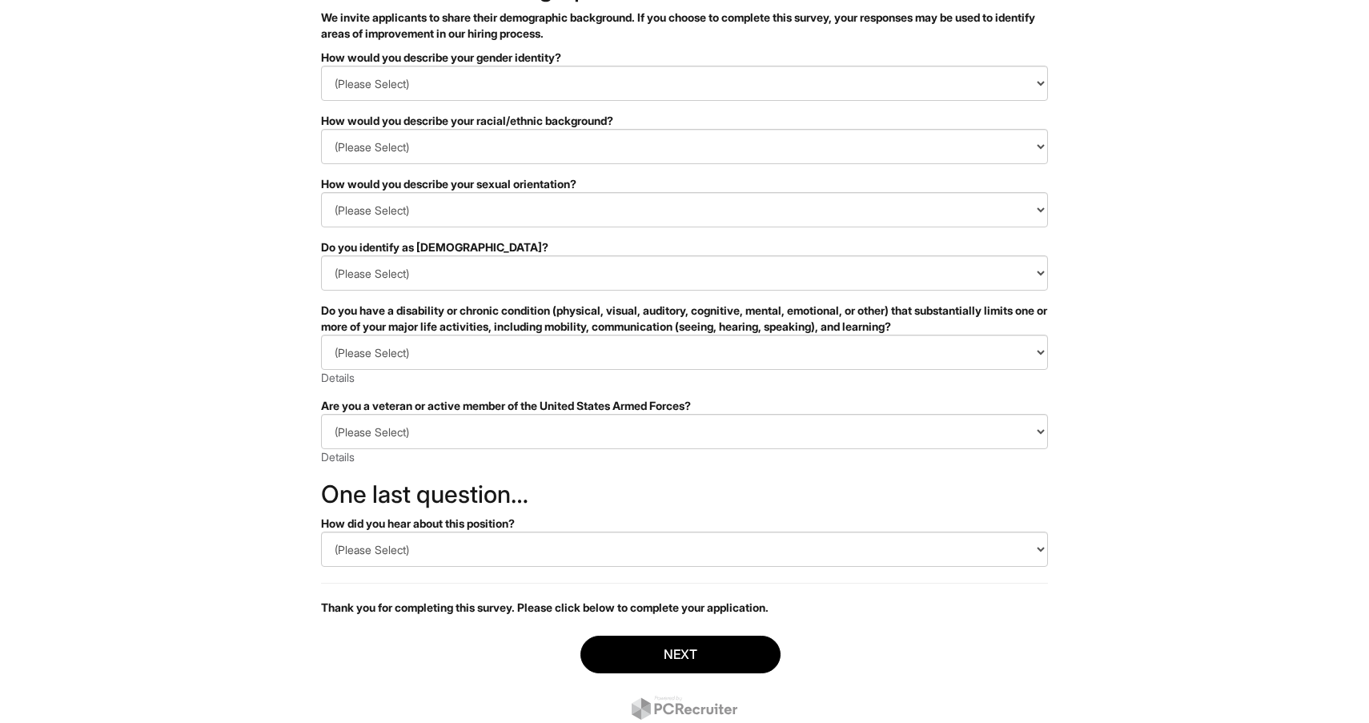
scroll to position [98, 0]
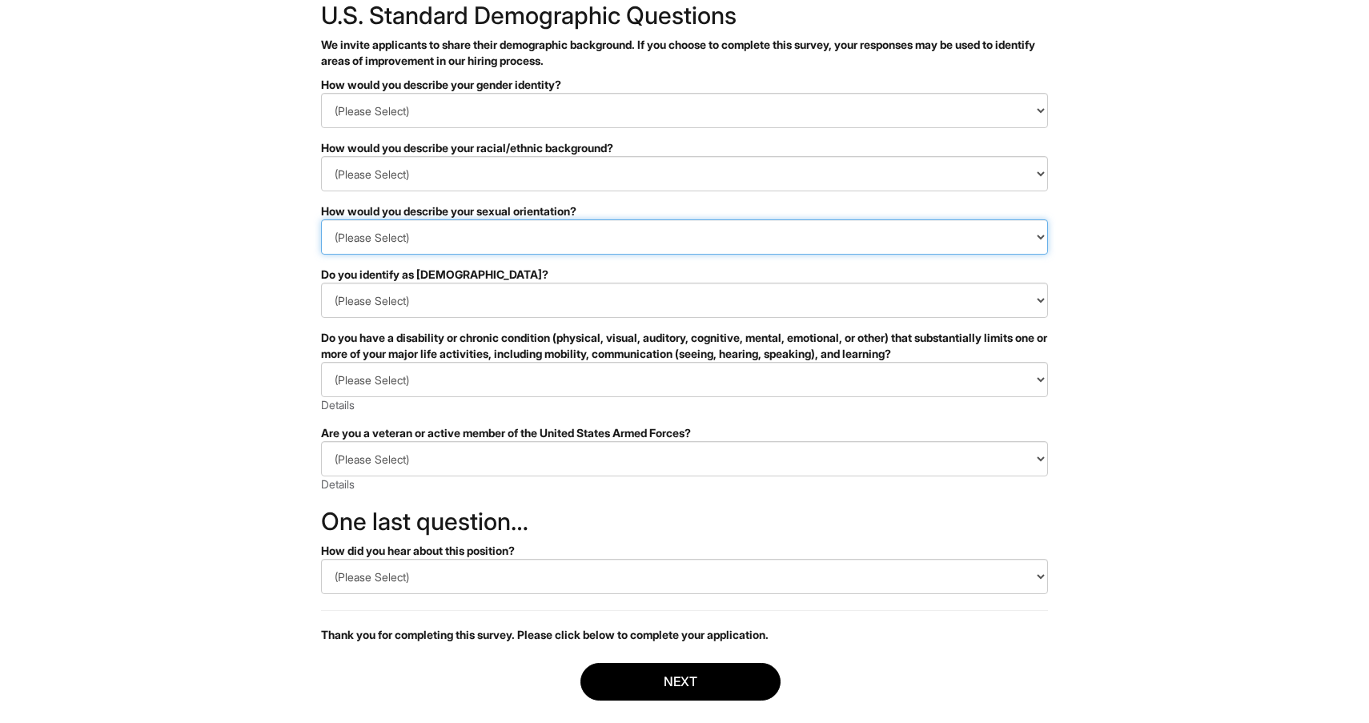
select select "I don't wish to answer"
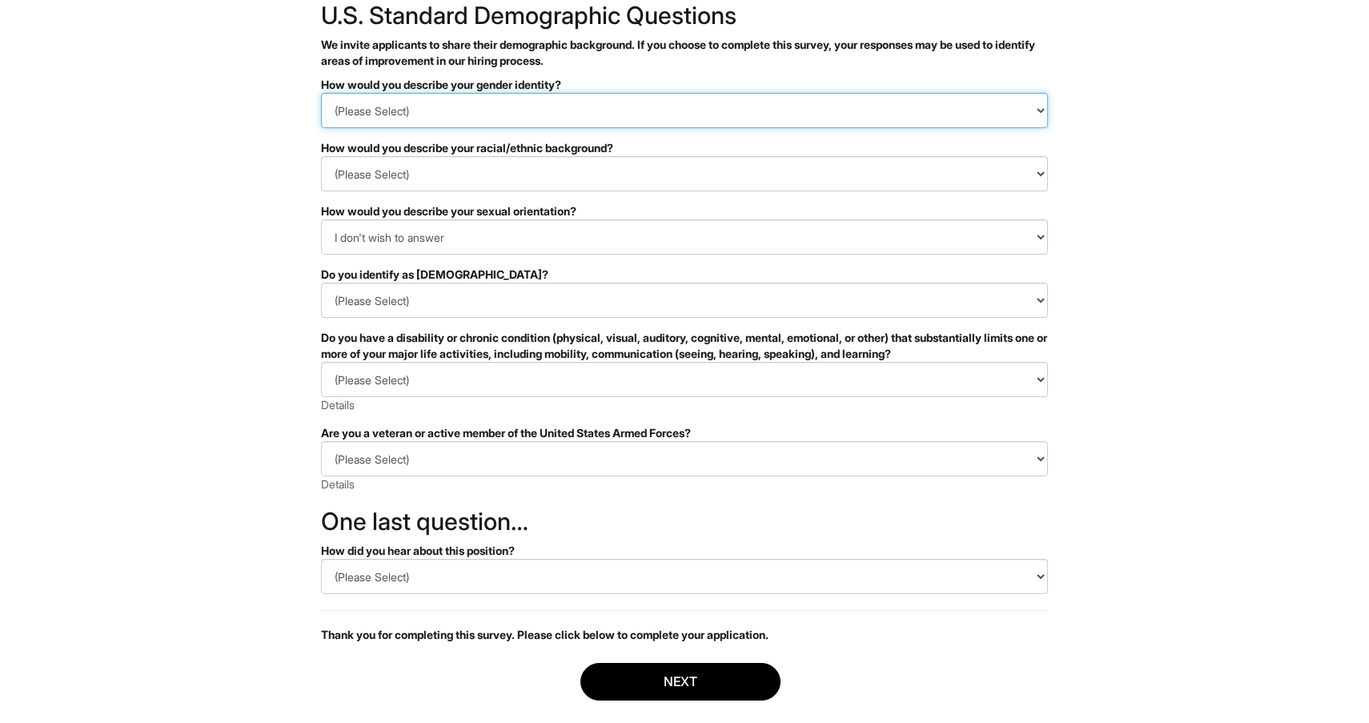
select select "I don't wish to answer"
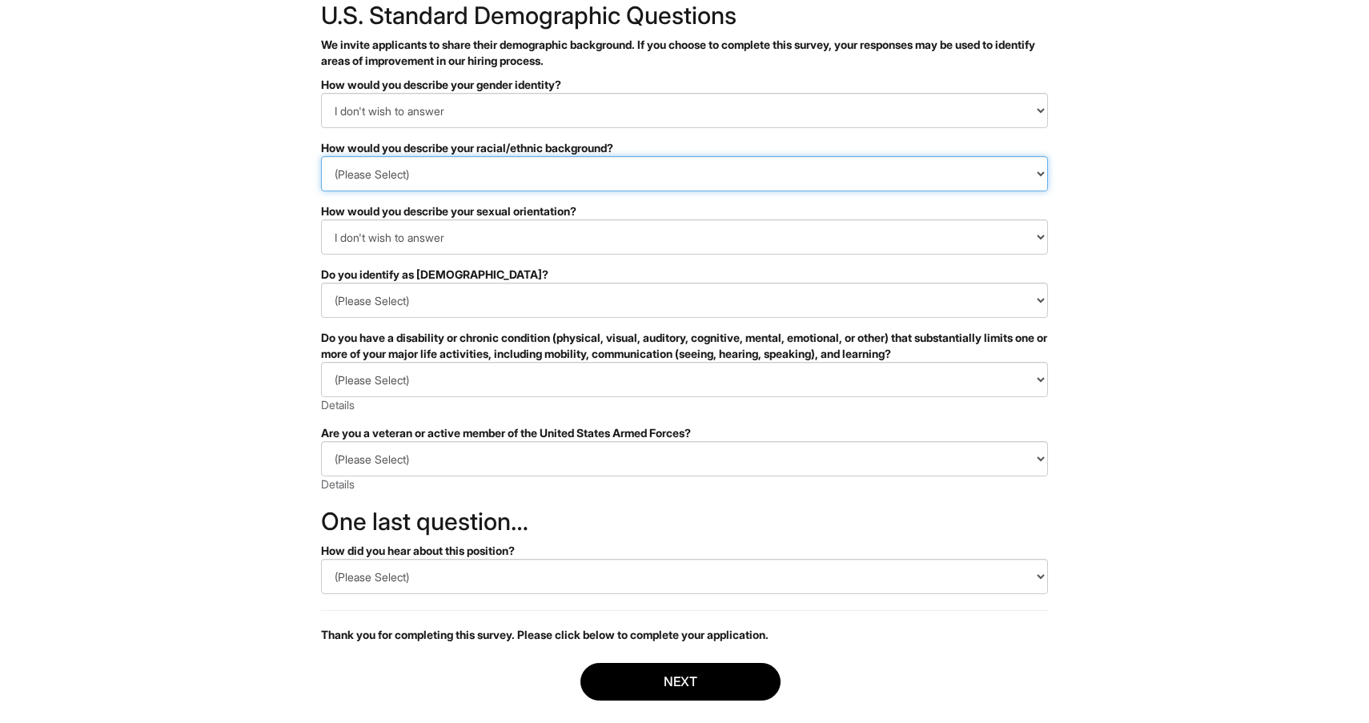
select select "I don't wish to answer"
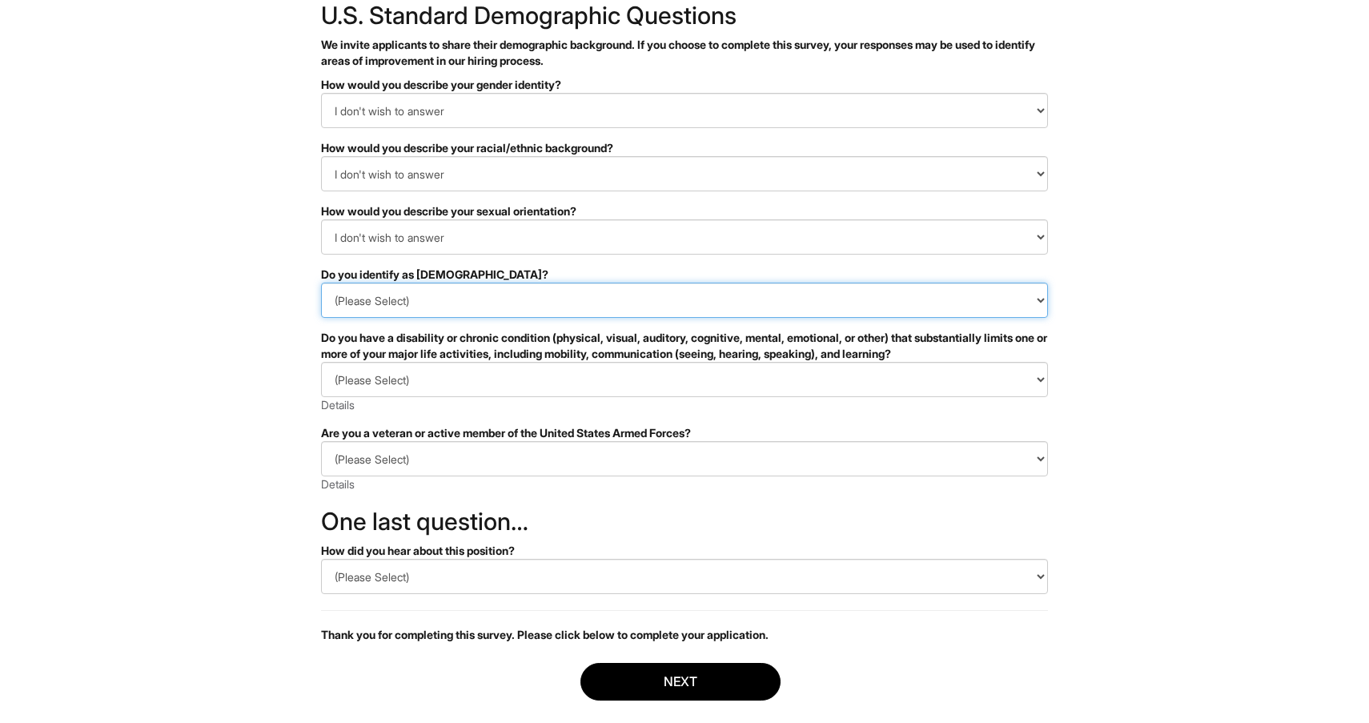
select select "I don't wish to answer"
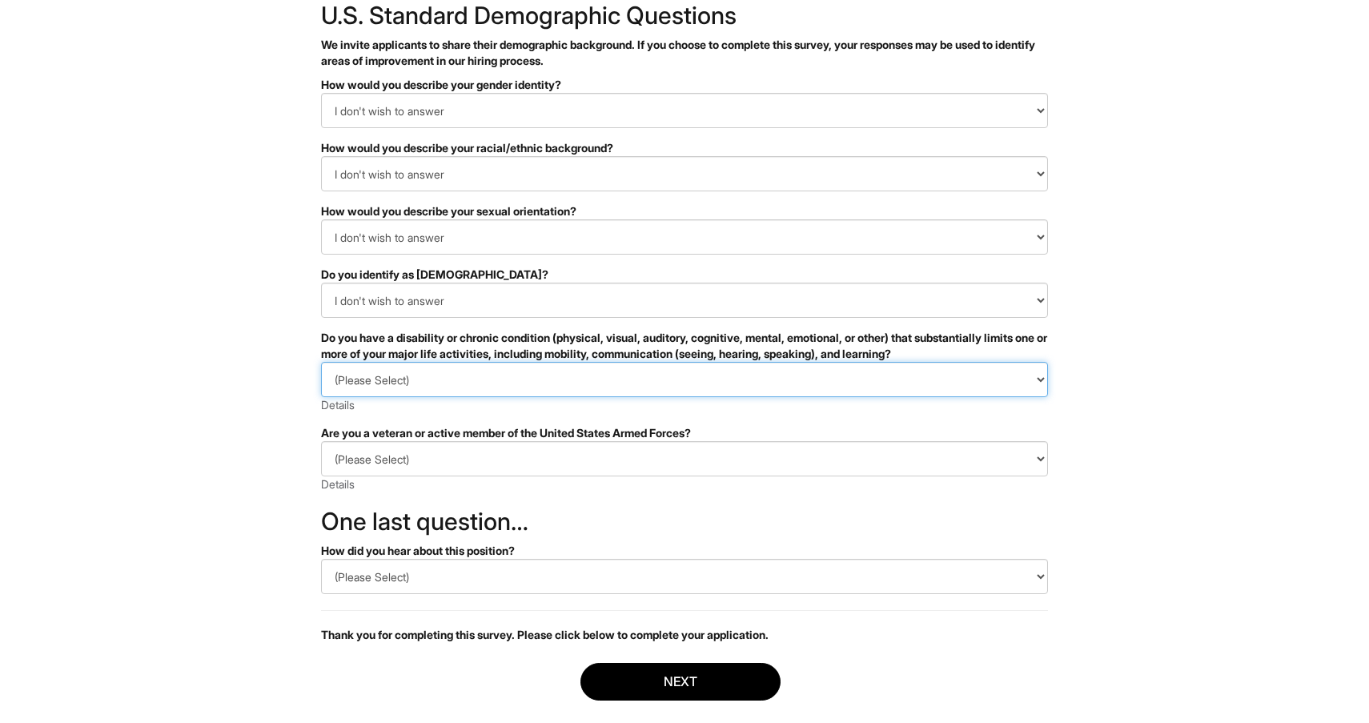
select select "I DON'T WISH TO ANSWER"
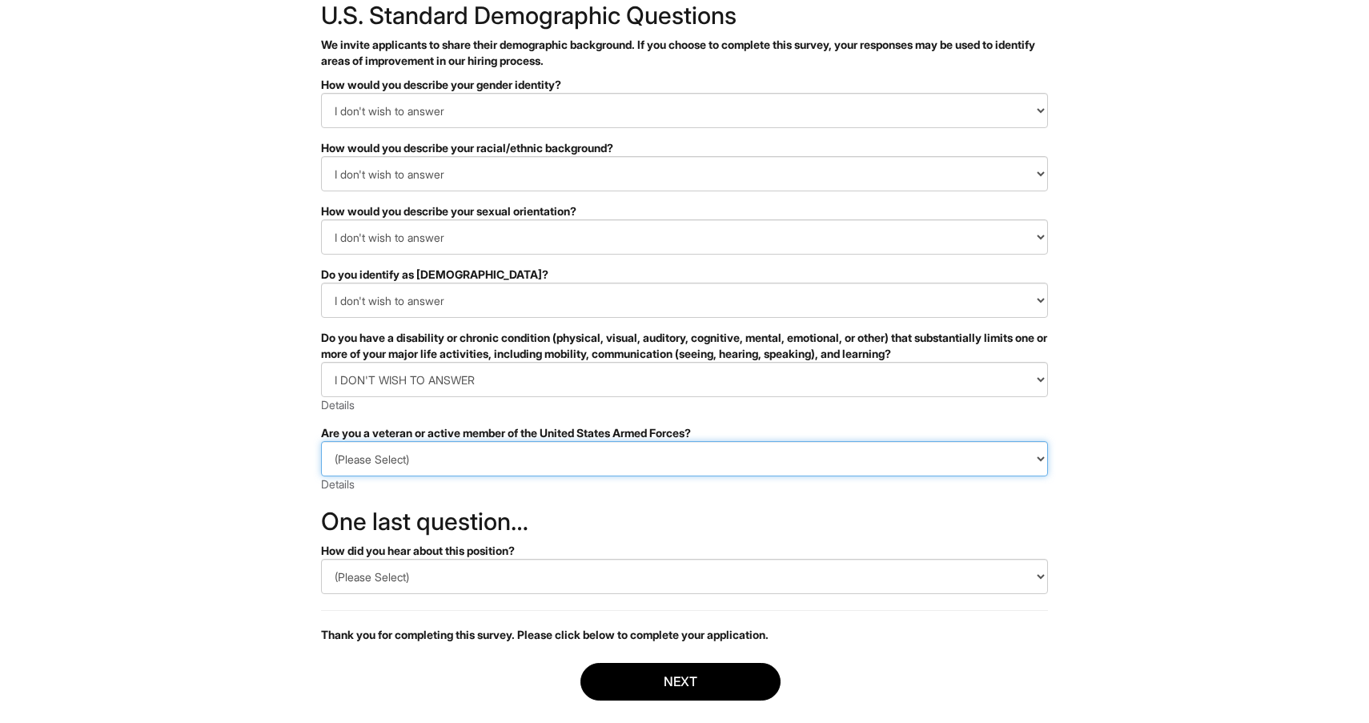
select select "I AM NOT A PROTECTED VETERAN"
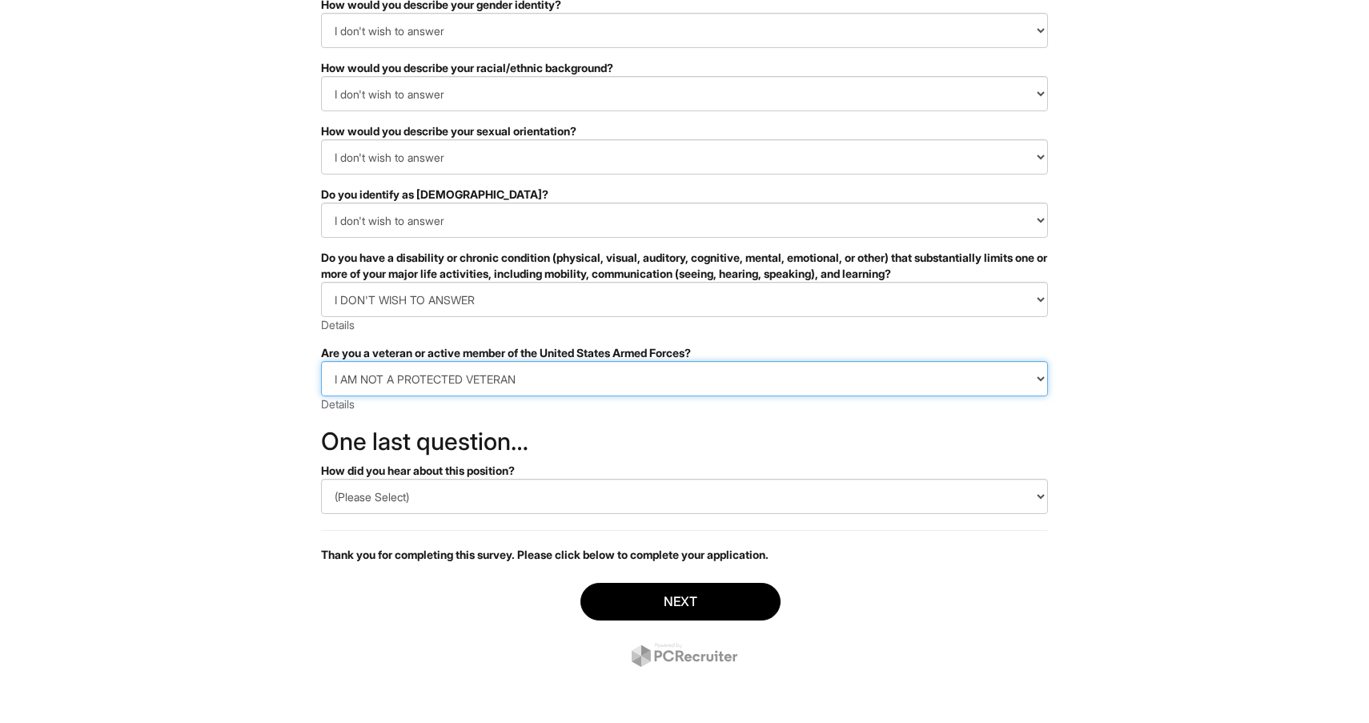
scroll to position [179, 0]
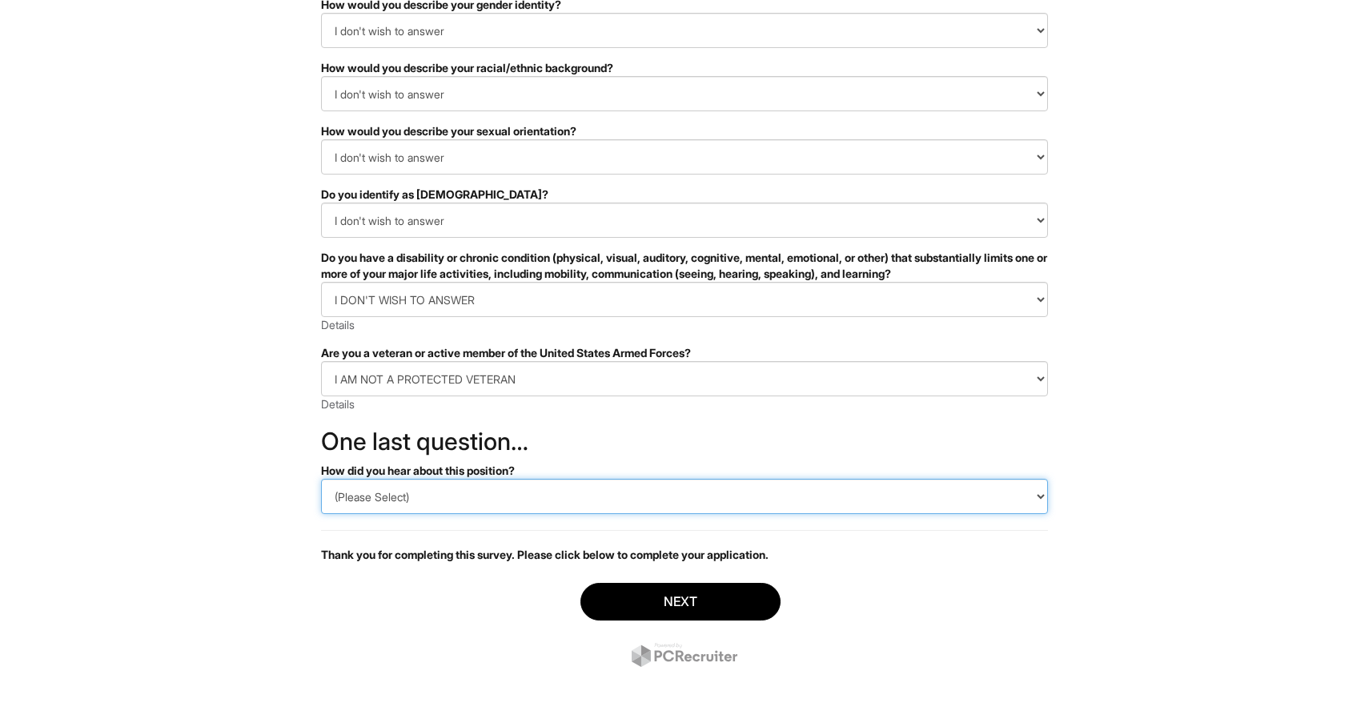
select select "Other"
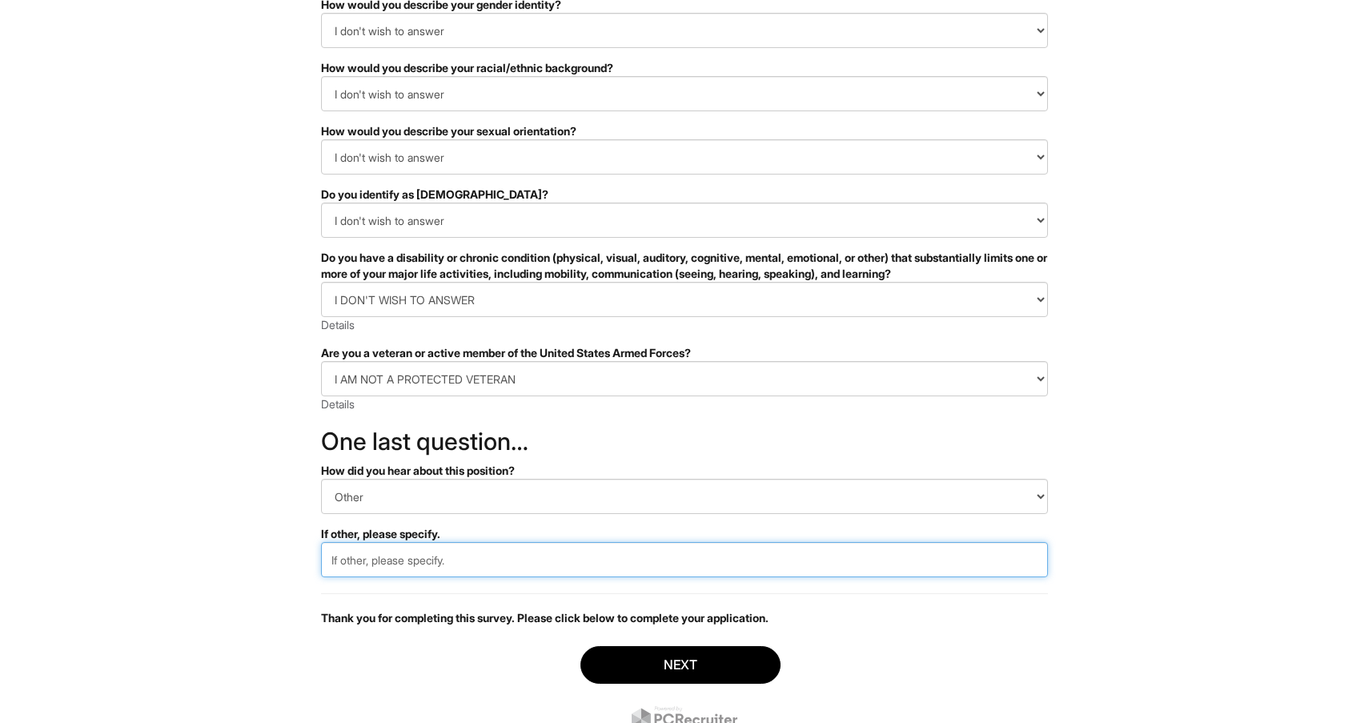
click at [520, 554] on input "text" at bounding box center [684, 559] width 727 height 35
type input "Bandana"
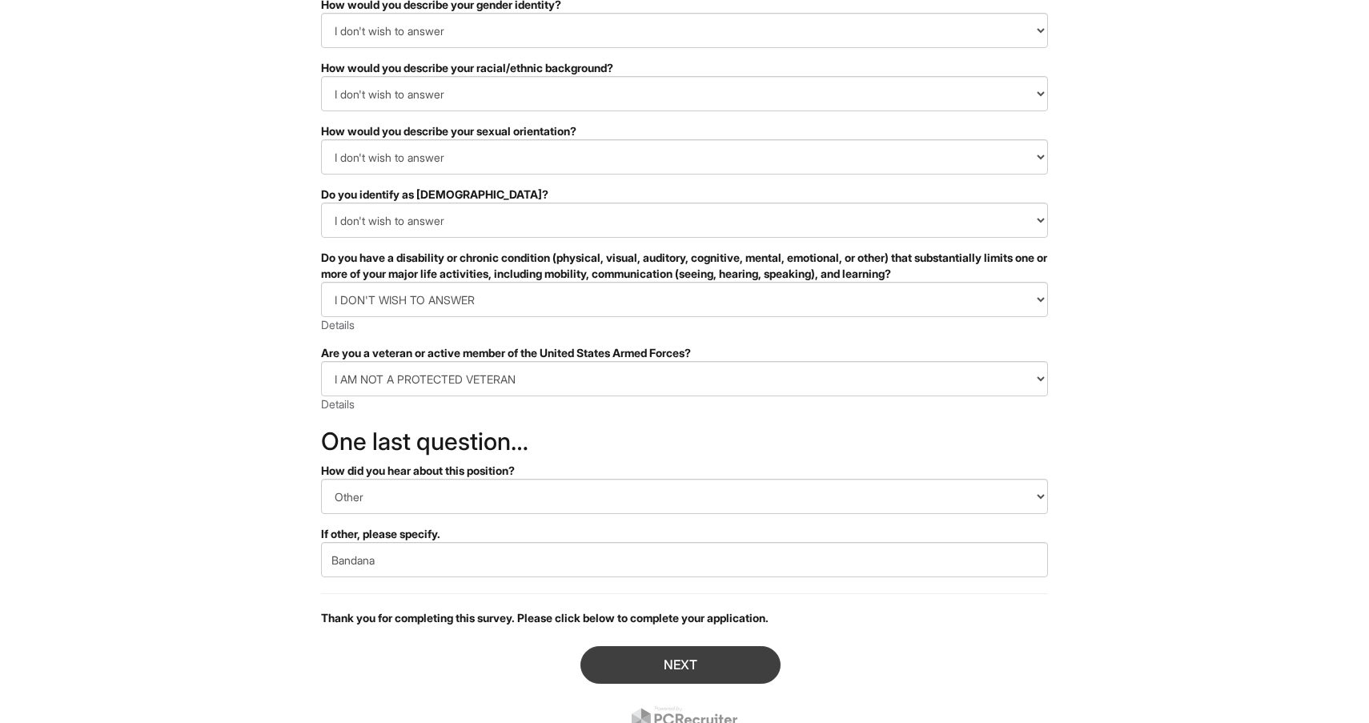
click at [732, 659] on button "Next" at bounding box center [680, 665] width 200 height 38
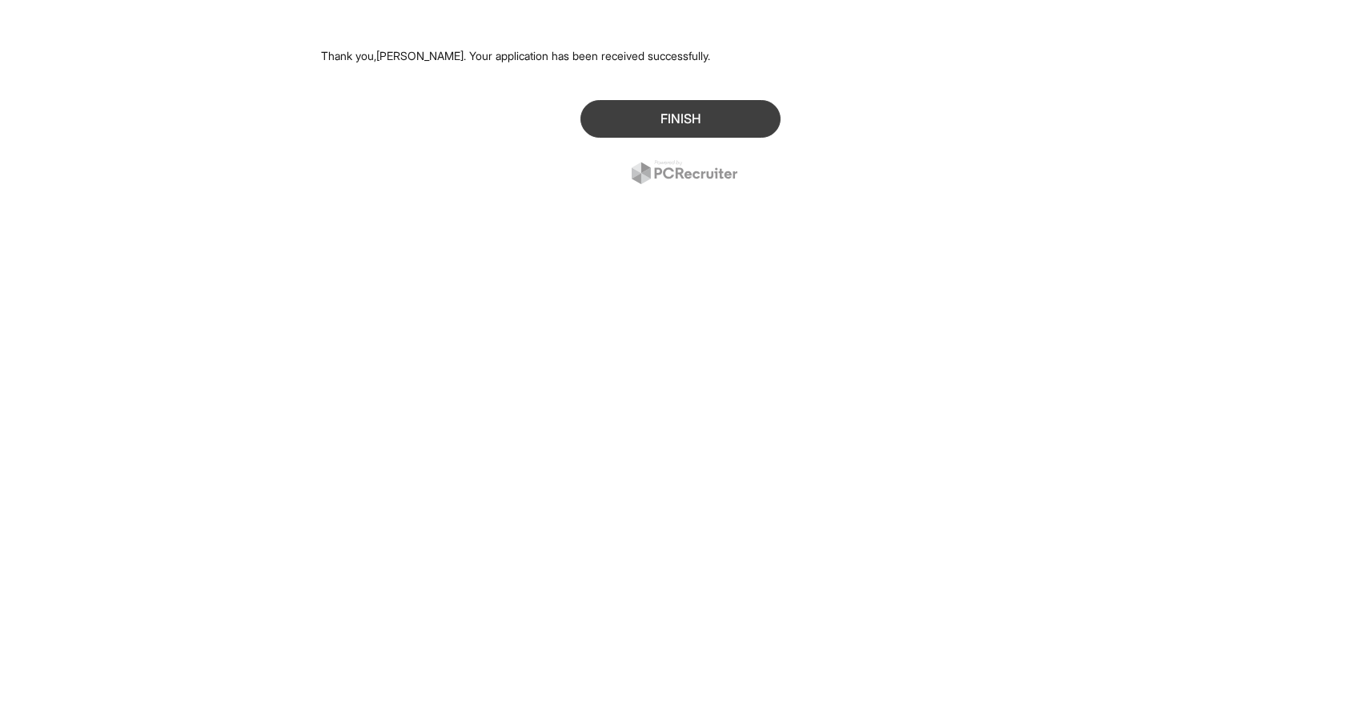
click at [649, 118] on button "Finish" at bounding box center [680, 119] width 200 height 38
